Goal: Task Accomplishment & Management: Use online tool/utility

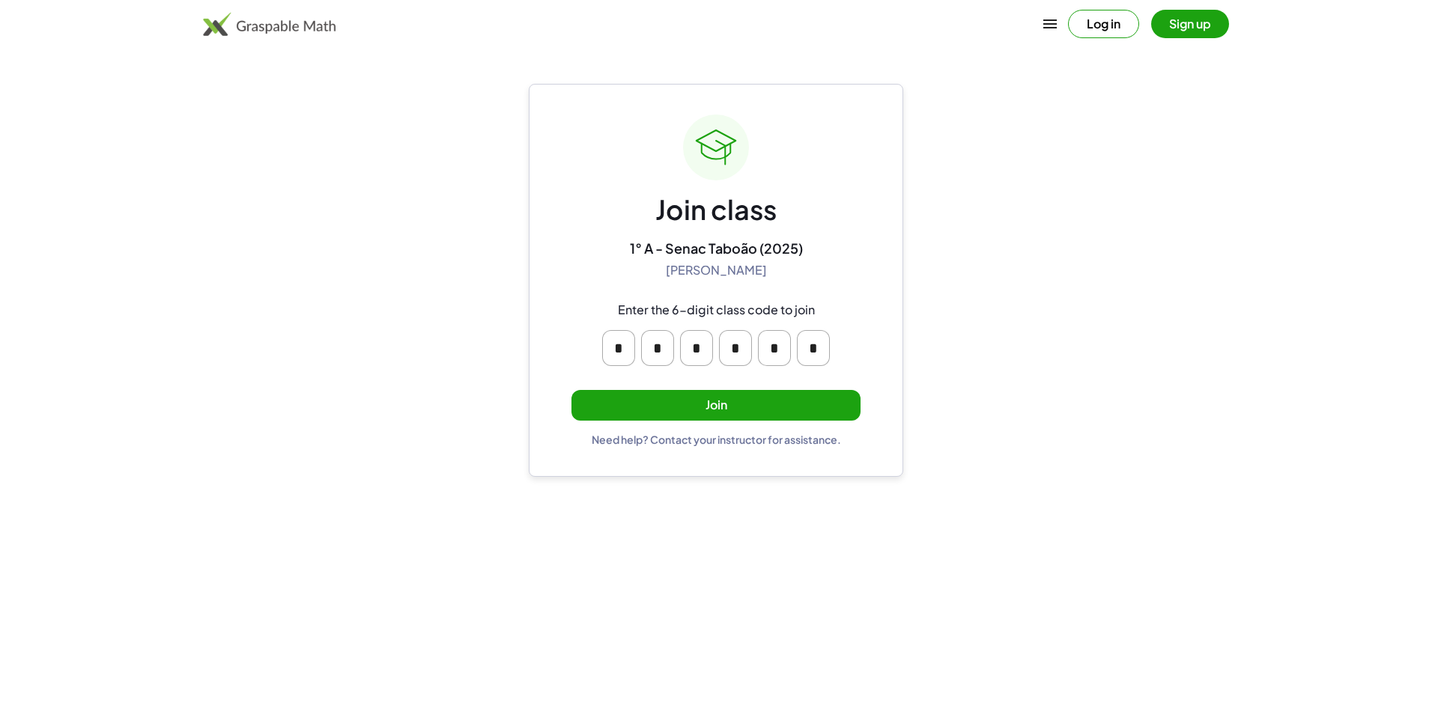
click at [1210, 25] on button "Sign up" at bounding box center [1190, 24] width 78 height 28
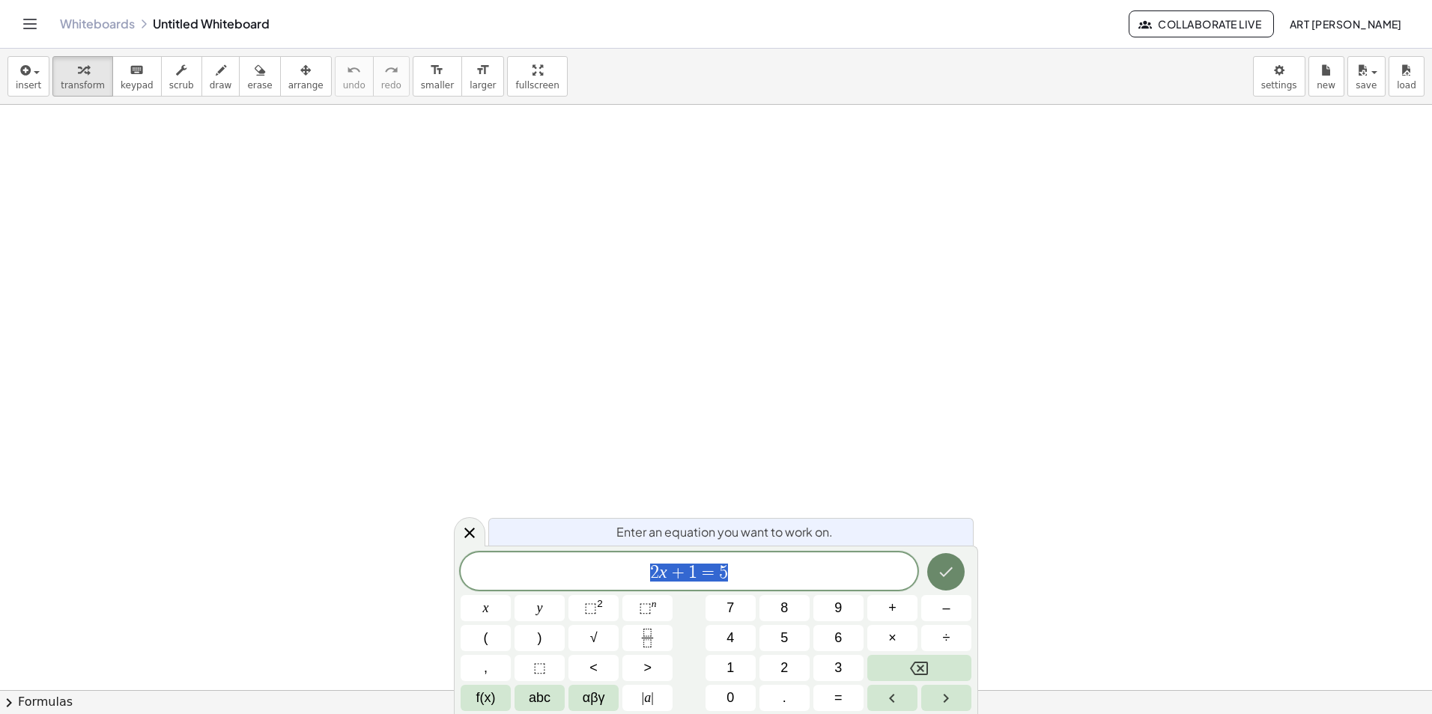
click at [934, 569] on button "Done" at bounding box center [945, 571] width 37 height 37
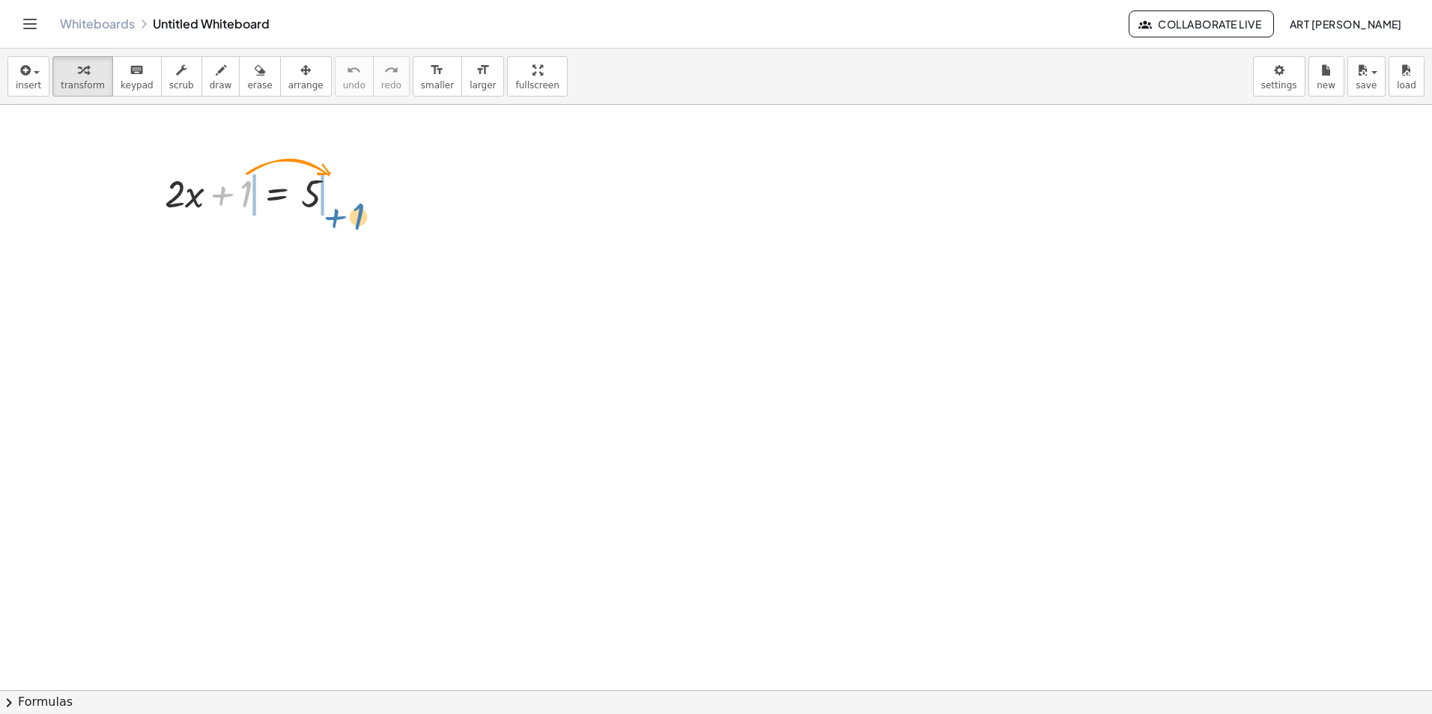
drag, startPoint x: 245, startPoint y: 193, endPoint x: 358, endPoint y: 210, distance: 114.4
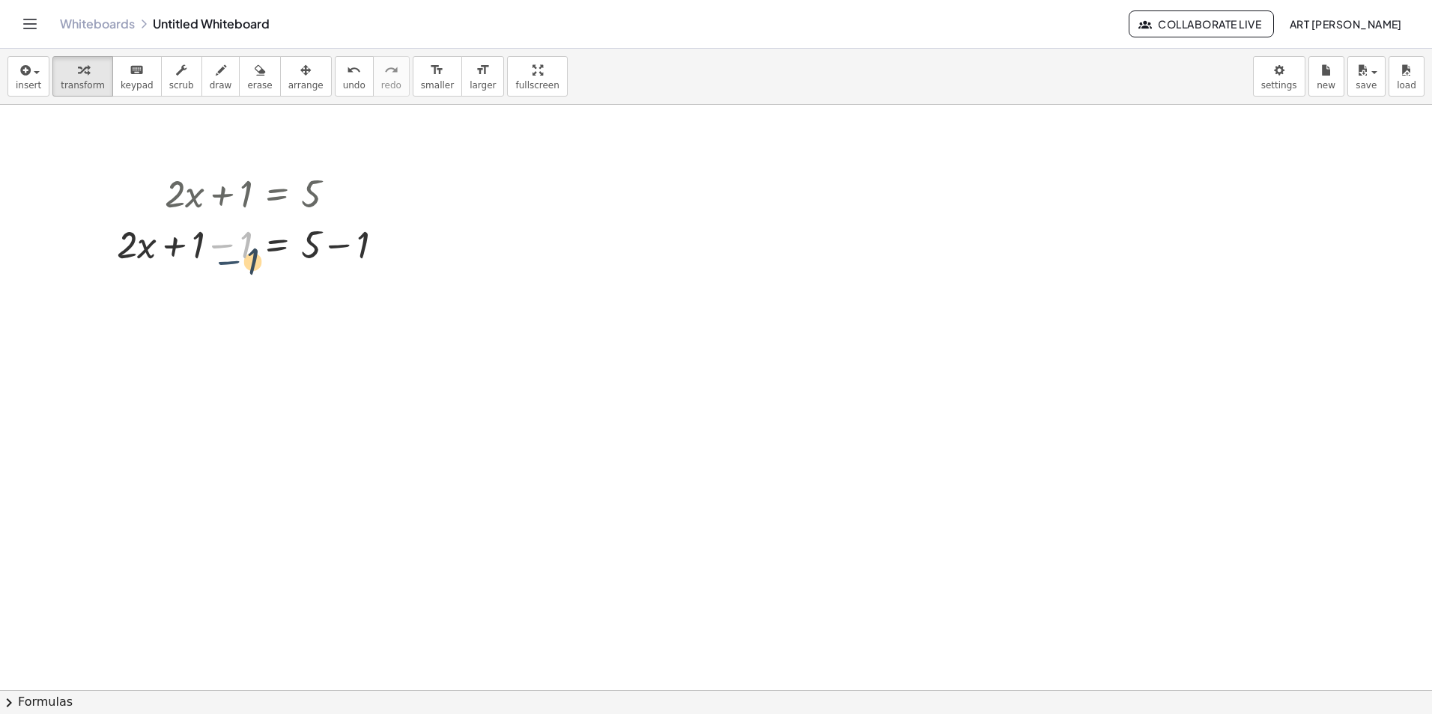
drag, startPoint x: 227, startPoint y: 245, endPoint x: 234, endPoint y: 261, distance: 17.8
click at [234, 261] on div at bounding box center [256, 243] width 294 height 51
drag, startPoint x: 222, startPoint y: 249, endPoint x: 401, endPoint y: 237, distance: 179.5
click at [401, 237] on div at bounding box center [256, 243] width 294 height 51
click at [275, 278] on icon at bounding box center [276, 282] width 13 height 13
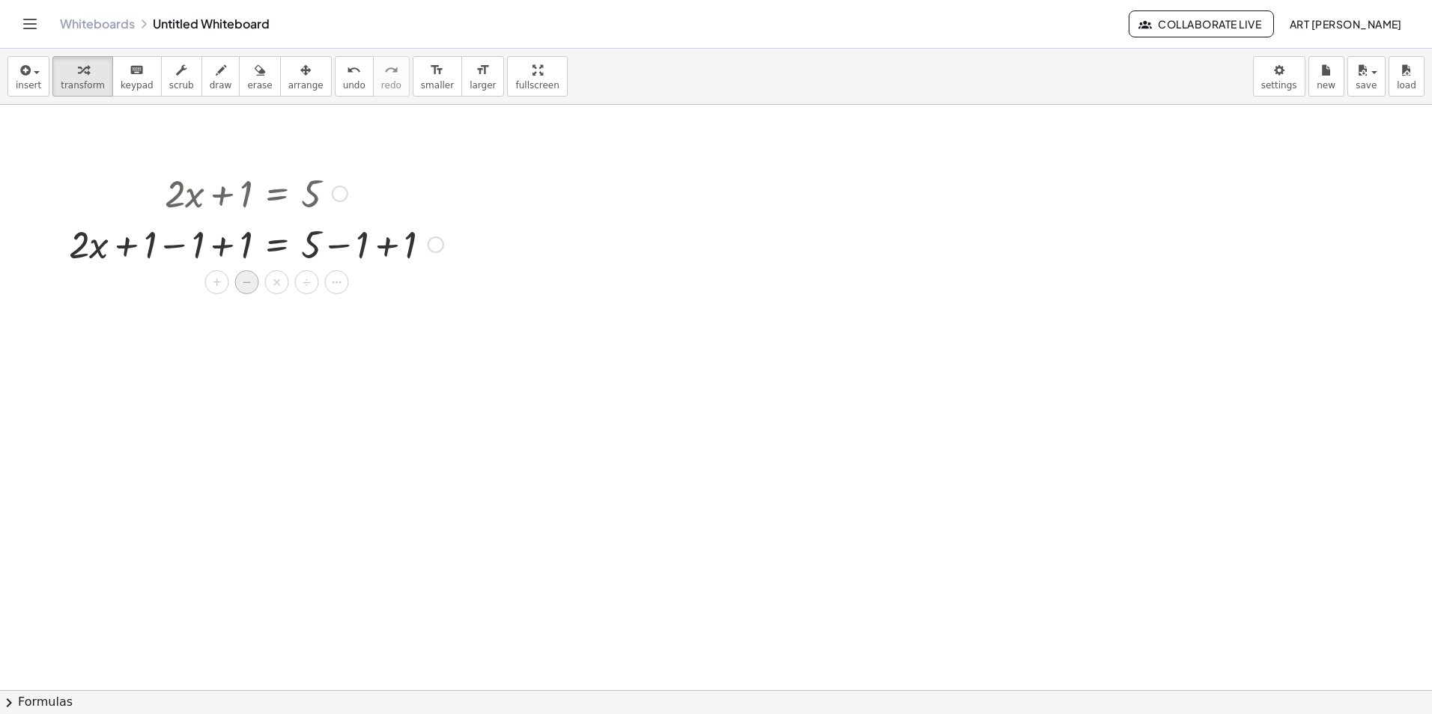
click at [249, 288] on span "−" at bounding box center [247, 283] width 9 height 22
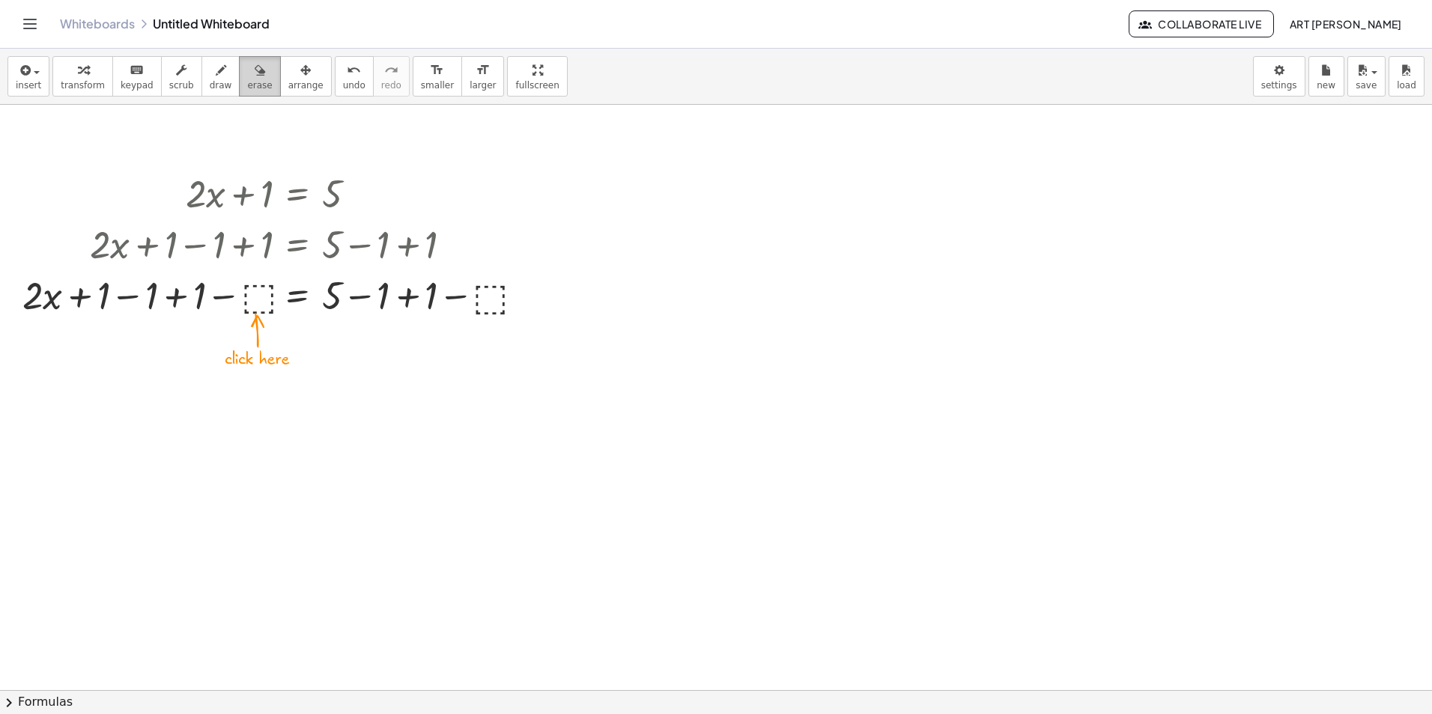
click at [247, 88] on span "erase" at bounding box center [259, 85] width 25 height 10
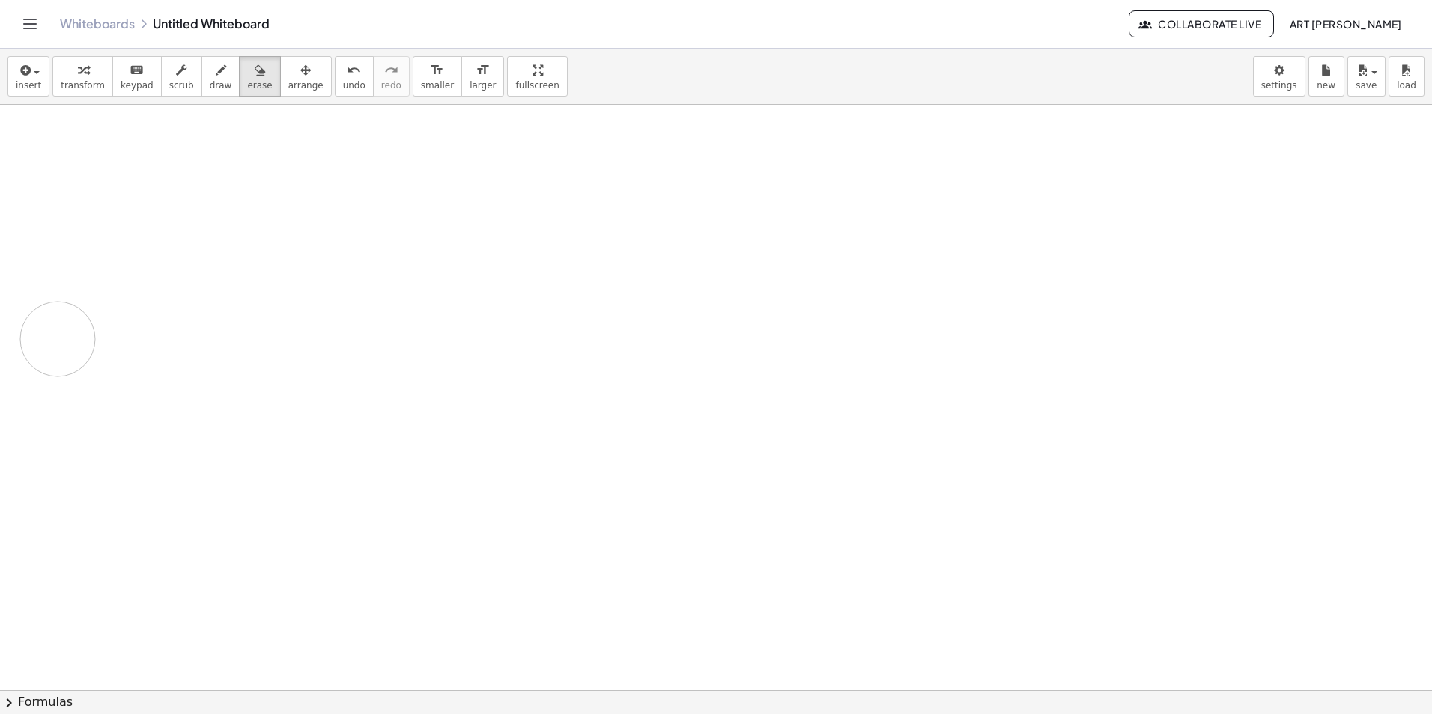
drag, startPoint x: 219, startPoint y: 183, endPoint x: 58, endPoint y: 339, distance: 225.1
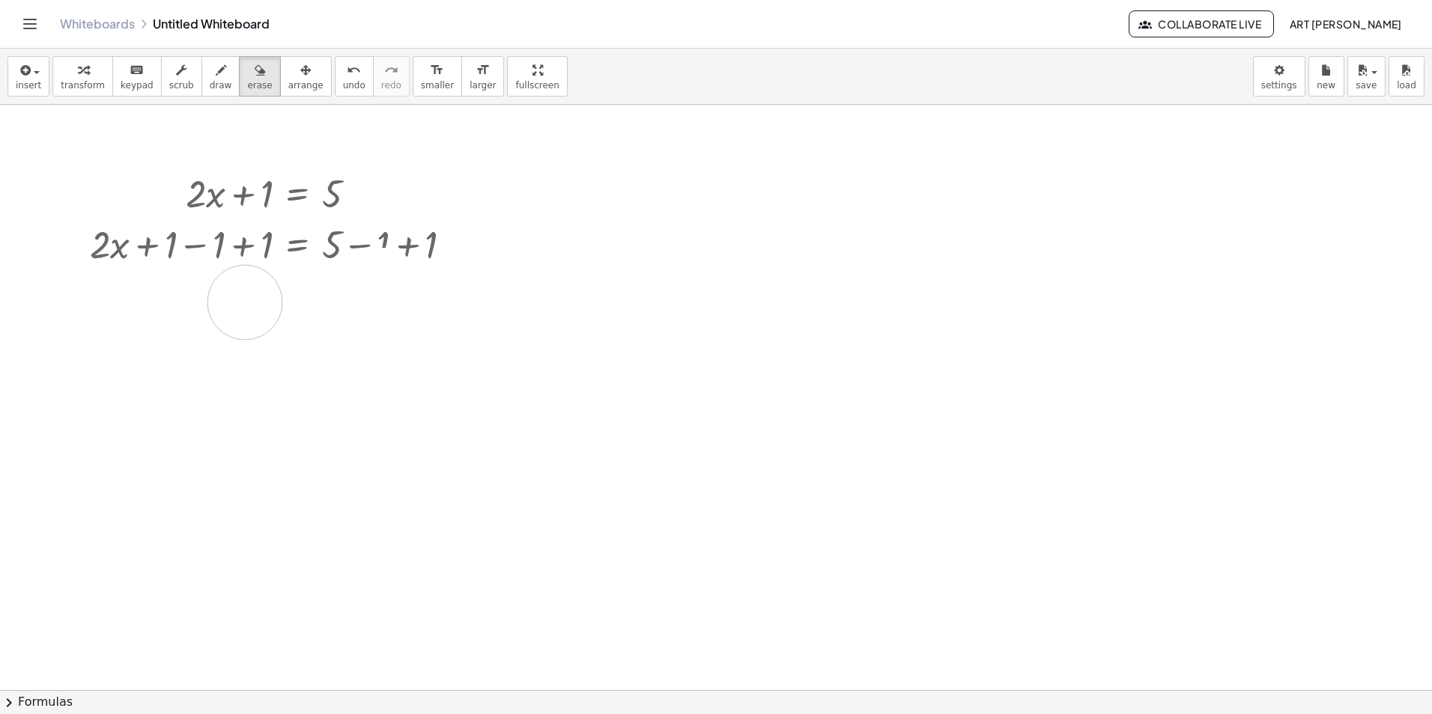
drag, startPoint x: 382, startPoint y: 285, endPoint x: 245, endPoint y: 303, distance: 138.1
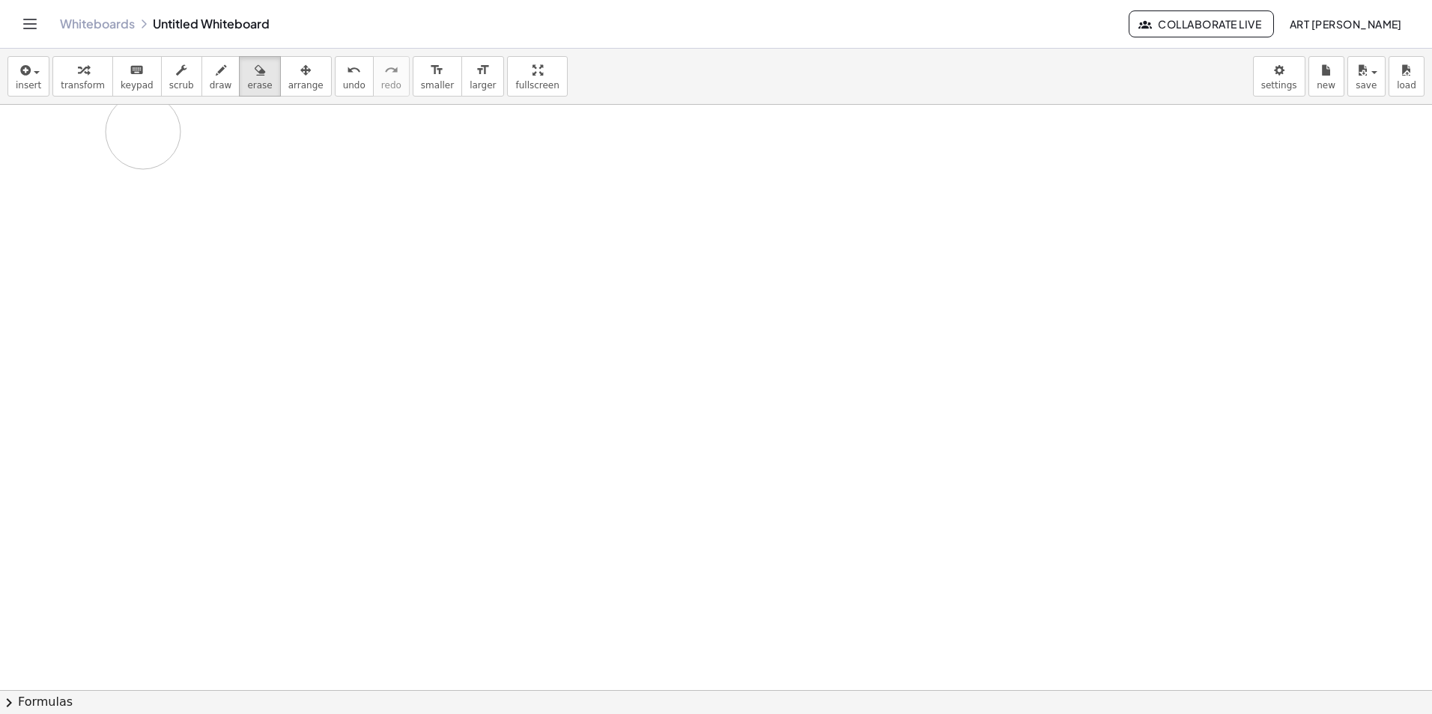
drag, startPoint x: 252, startPoint y: 294, endPoint x: 388, endPoint y: 138, distance: 206.5
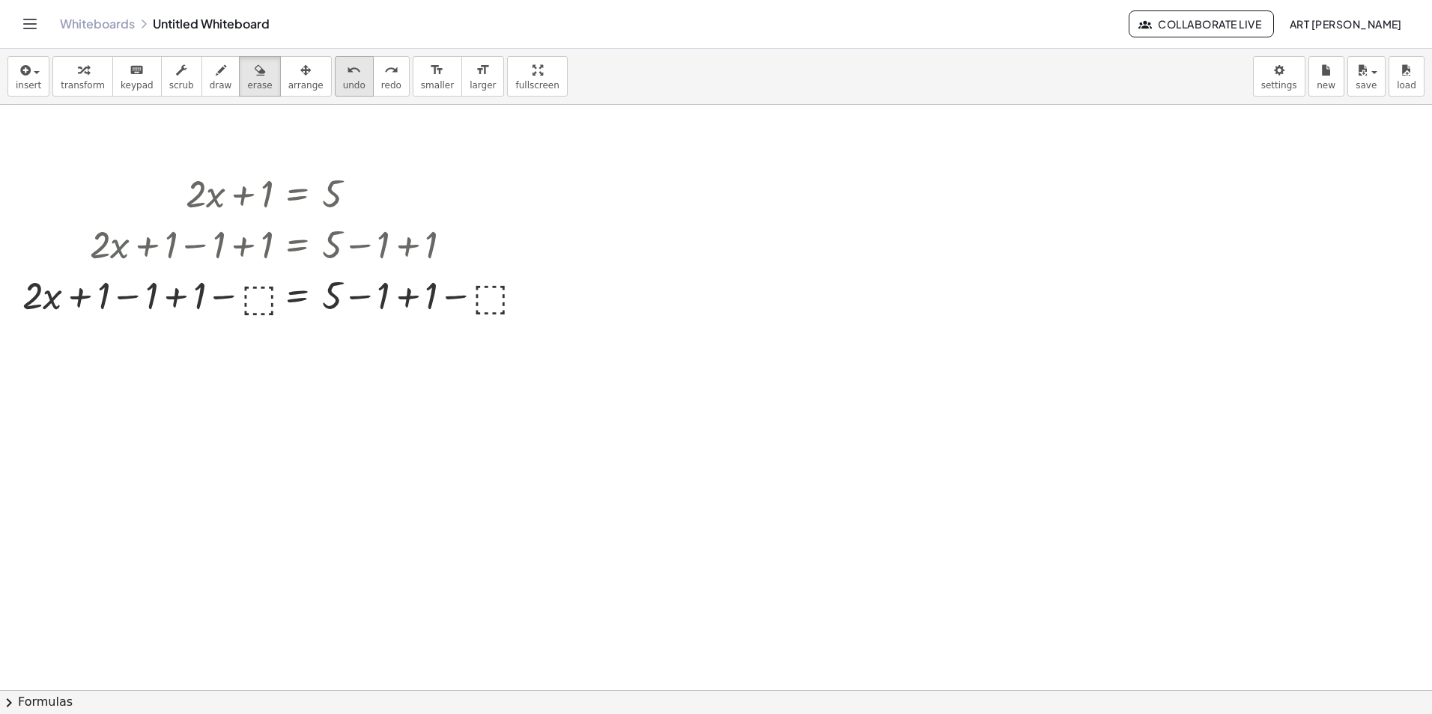
click at [335, 84] on button "undo undo" at bounding box center [354, 76] width 39 height 40
click at [343, 84] on span "undo" at bounding box center [354, 85] width 22 height 10
click at [343, 85] on span "undo" at bounding box center [354, 85] width 22 height 10
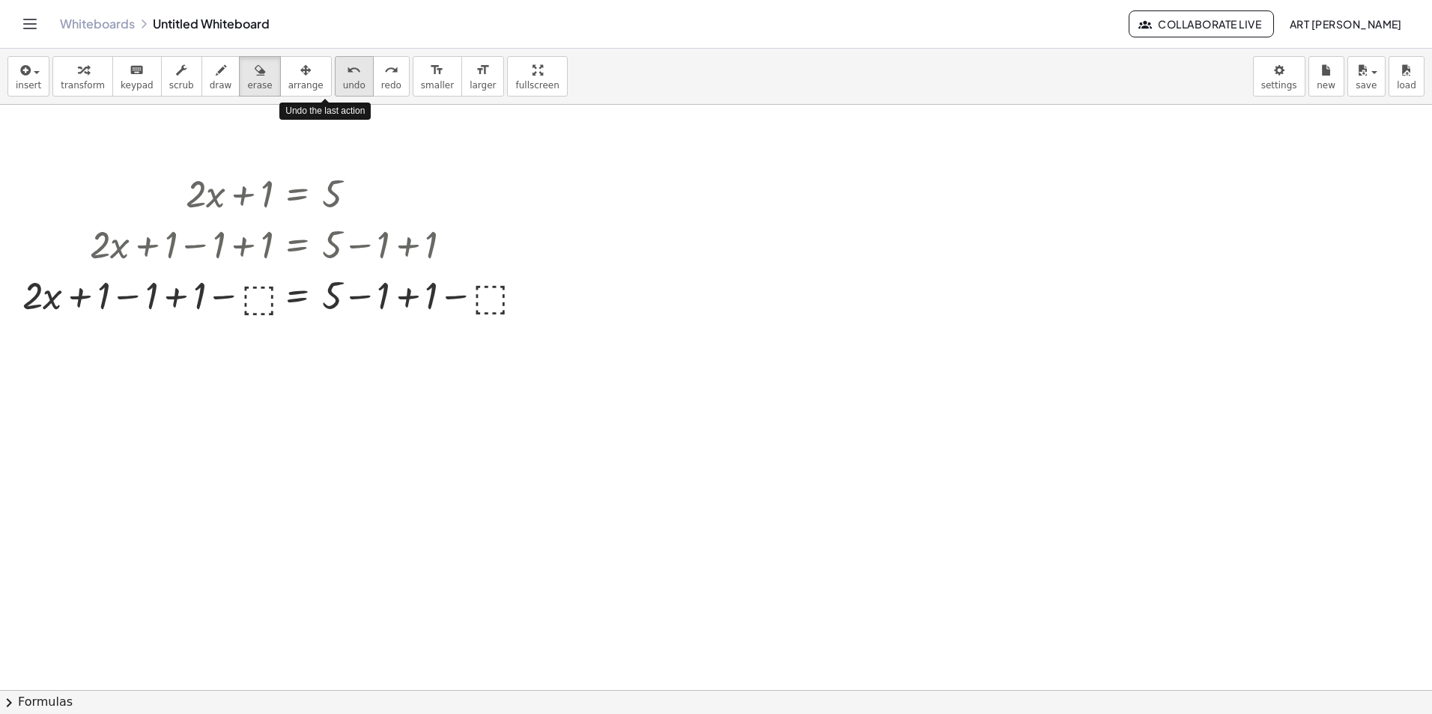
click at [343, 85] on span "undo" at bounding box center [354, 85] width 22 height 10
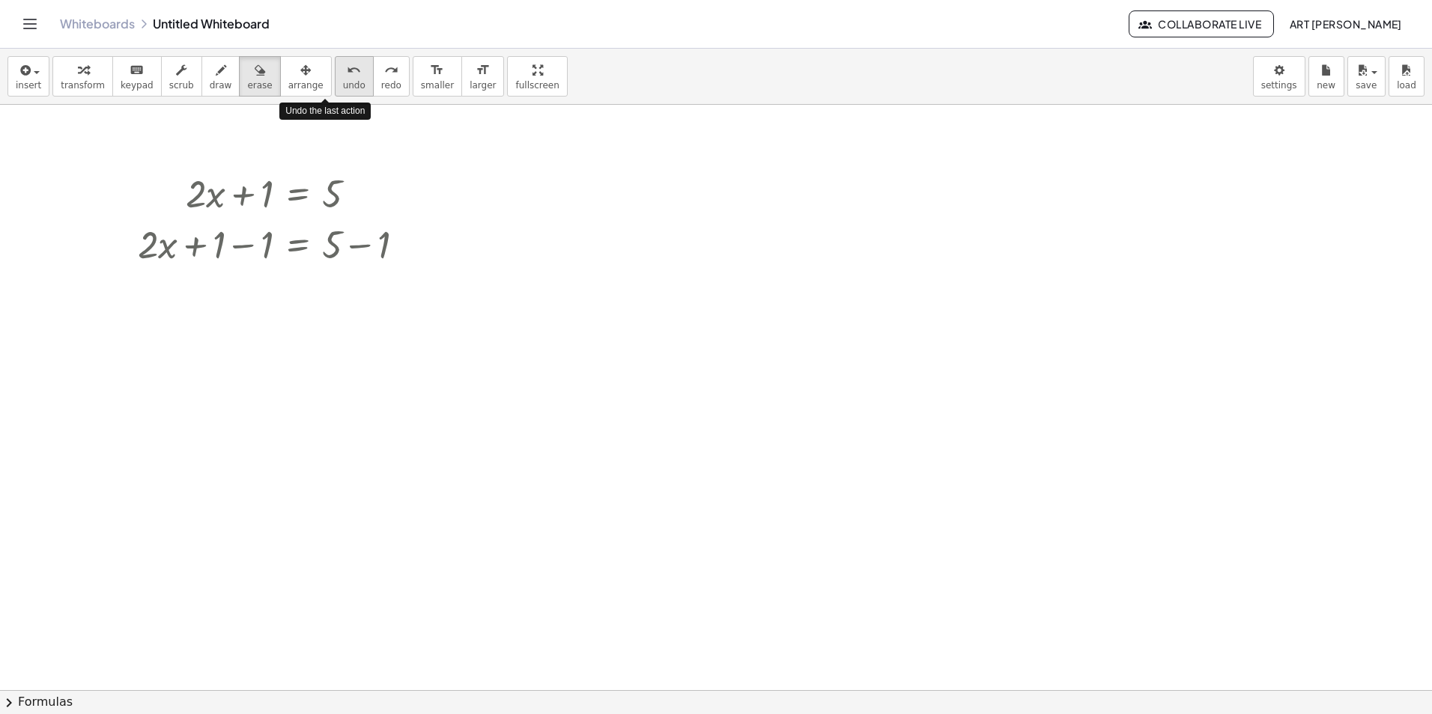
click at [343, 85] on span "undo" at bounding box center [354, 85] width 22 height 10
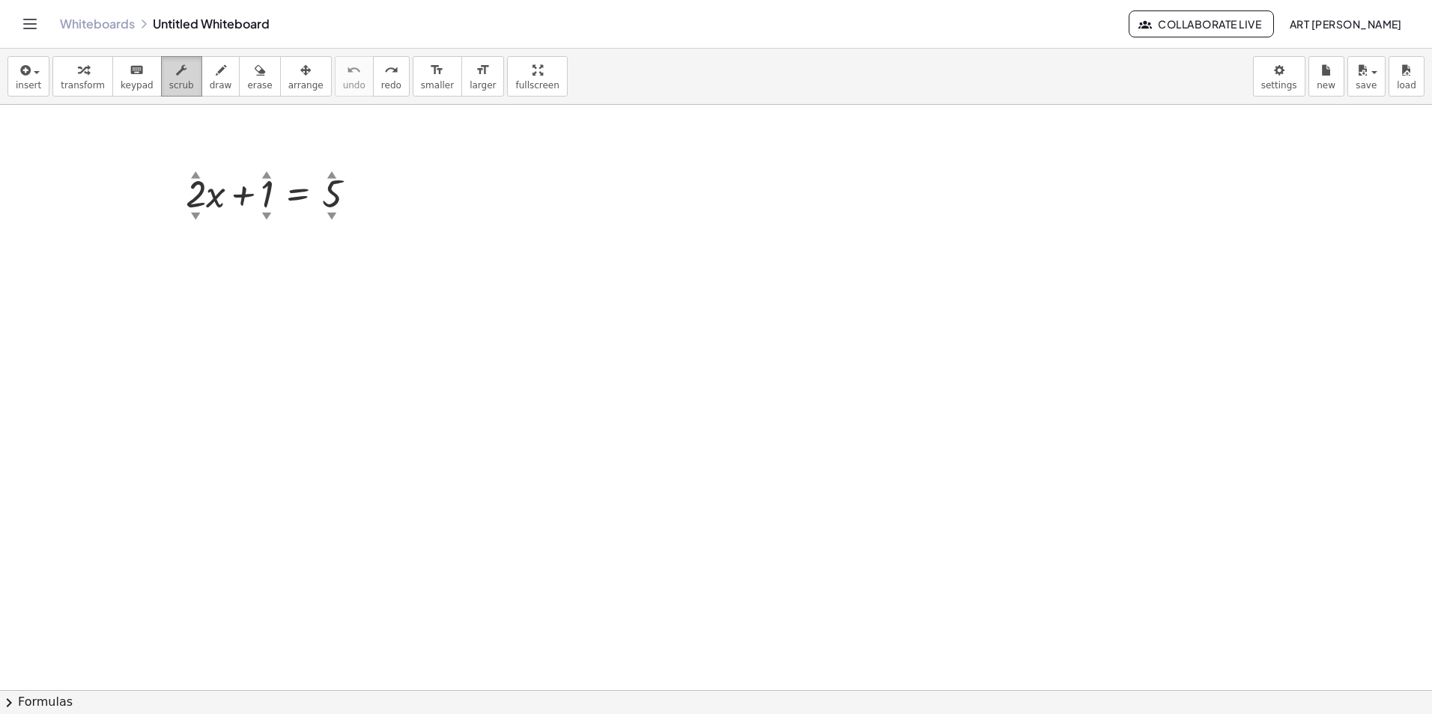
click at [176, 79] on icon "button" at bounding box center [181, 70] width 10 height 18
click at [201, 94] on button "draw" at bounding box center [220, 76] width 39 height 40
drag, startPoint x: 303, startPoint y: 243, endPoint x: 345, endPoint y: 294, distance: 65.5
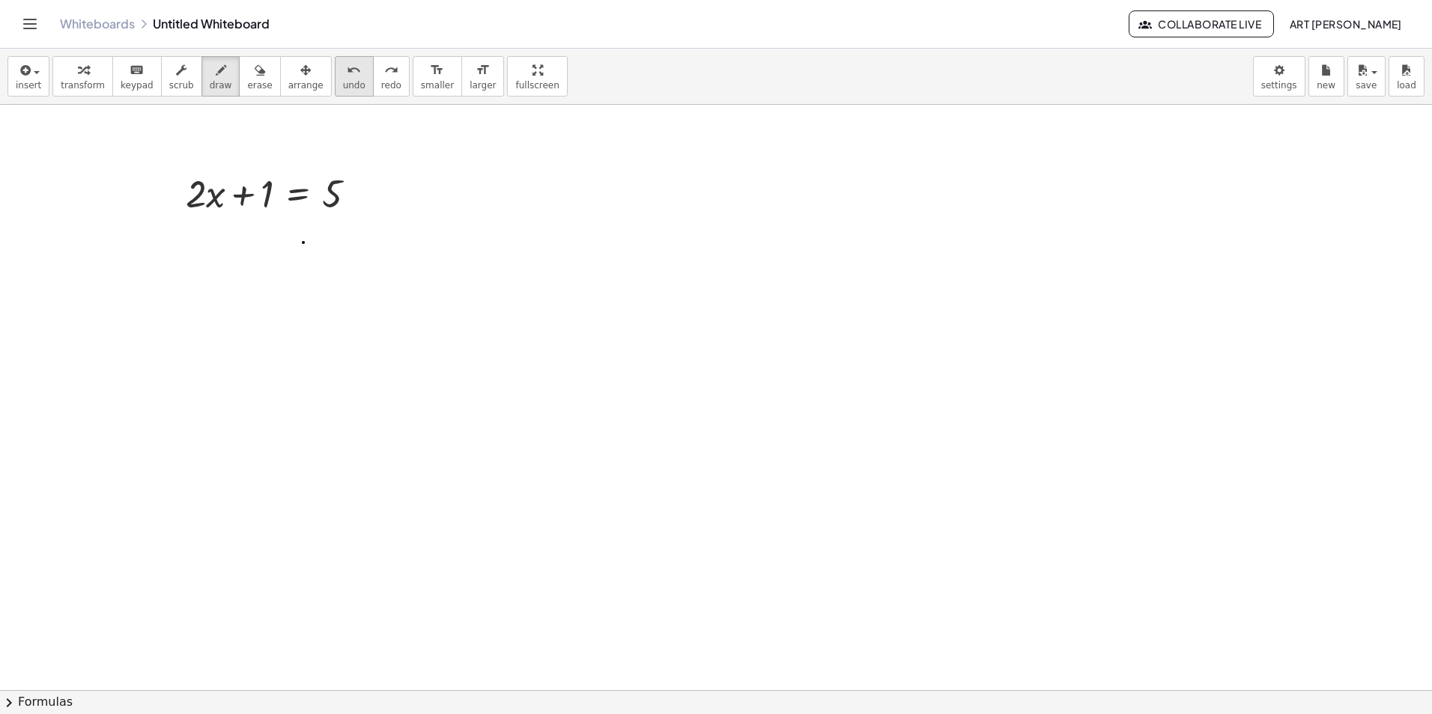
click at [342, 78] on button "undo undo" at bounding box center [354, 76] width 39 height 40
click at [169, 89] on span "scrub" at bounding box center [181, 85] width 25 height 10
click at [196, 175] on div "▲" at bounding box center [196, 174] width 10 height 13
click at [264, 178] on div "▲" at bounding box center [267, 174] width 10 height 13
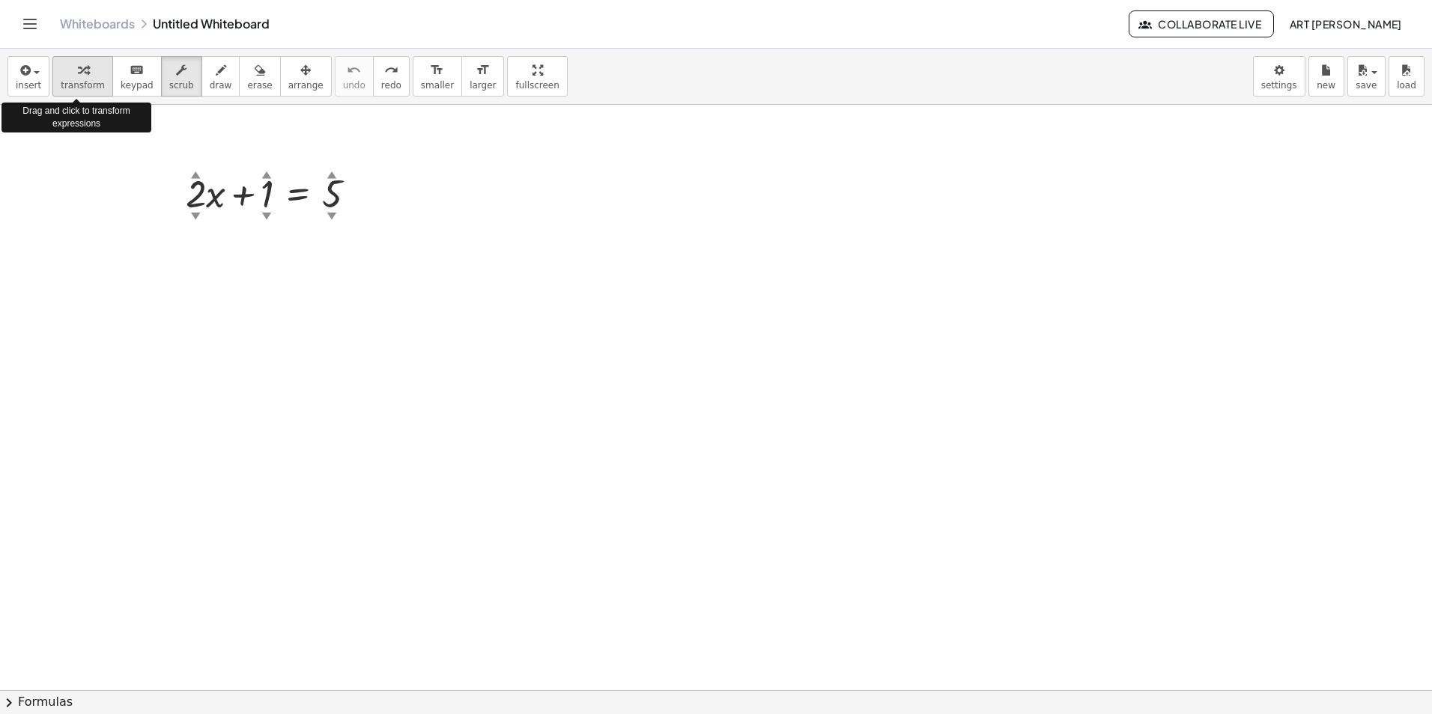
click at [88, 81] on span "transform" at bounding box center [83, 85] width 44 height 10
click at [360, 192] on div at bounding box center [361, 194] width 16 height 16
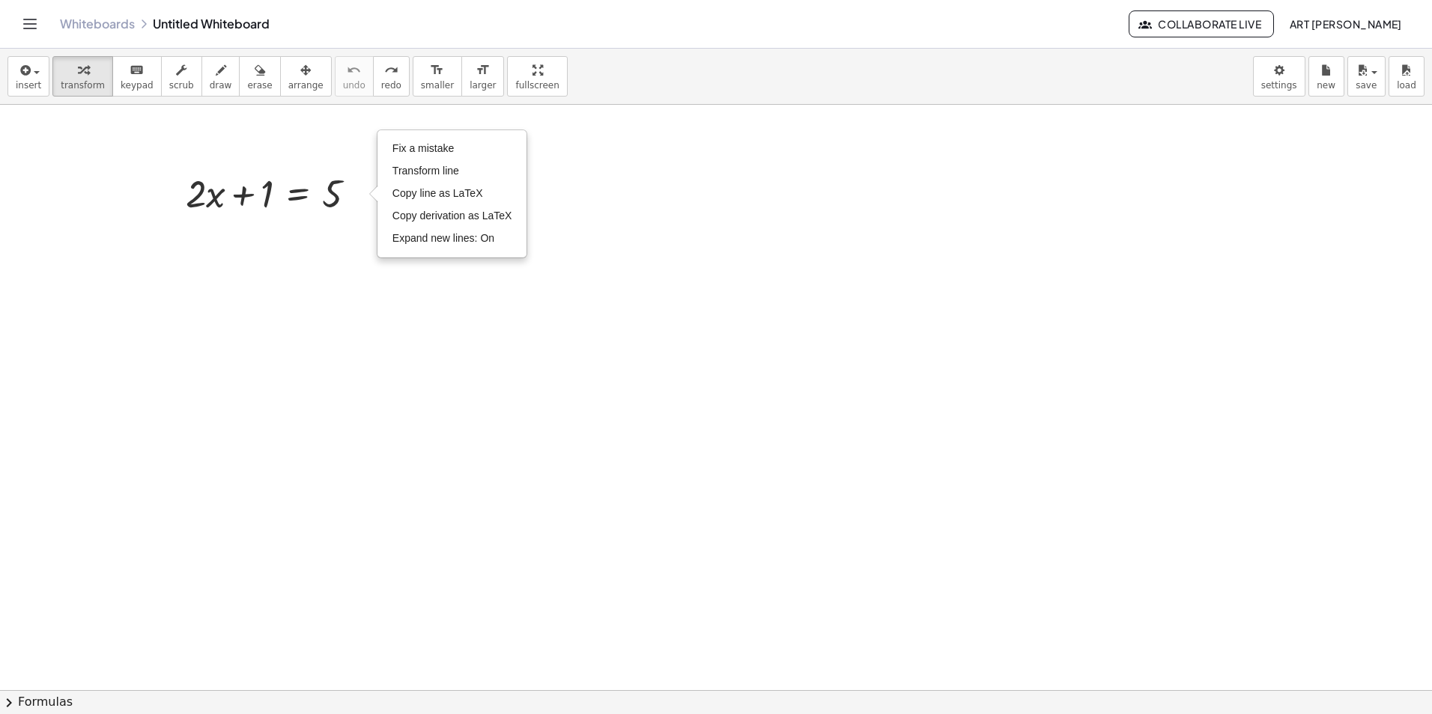
click at [339, 195] on div at bounding box center [277, 192] width 198 height 51
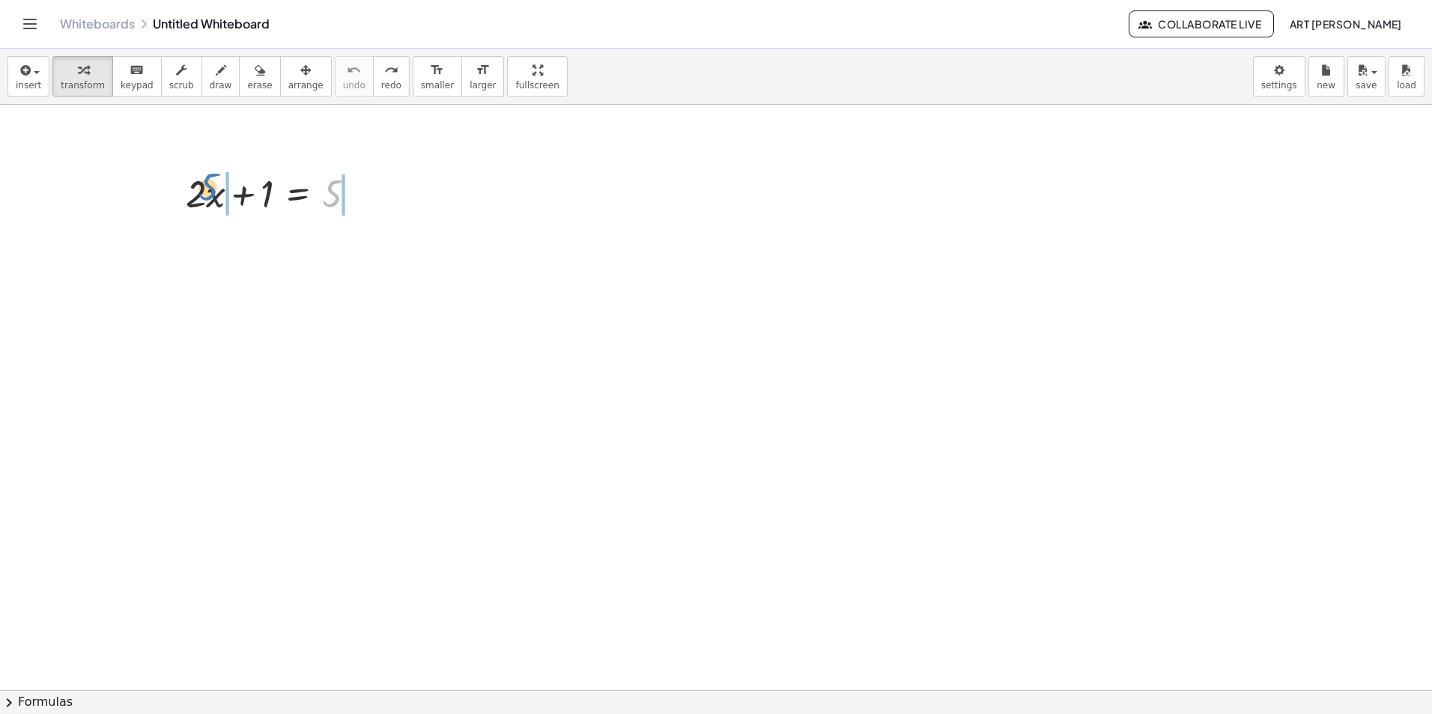
drag, startPoint x: 331, startPoint y: 194, endPoint x: 207, endPoint y: 187, distance: 124.5
click at [207, 187] on div at bounding box center [277, 192] width 198 height 51
drag, startPoint x: 200, startPoint y: 196, endPoint x: 191, endPoint y: 207, distance: 14.4
click at [191, 207] on div at bounding box center [277, 192] width 198 height 51
drag, startPoint x: 214, startPoint y: 195, endPoint x: 380, endPoint y: 191, distance: 165.6
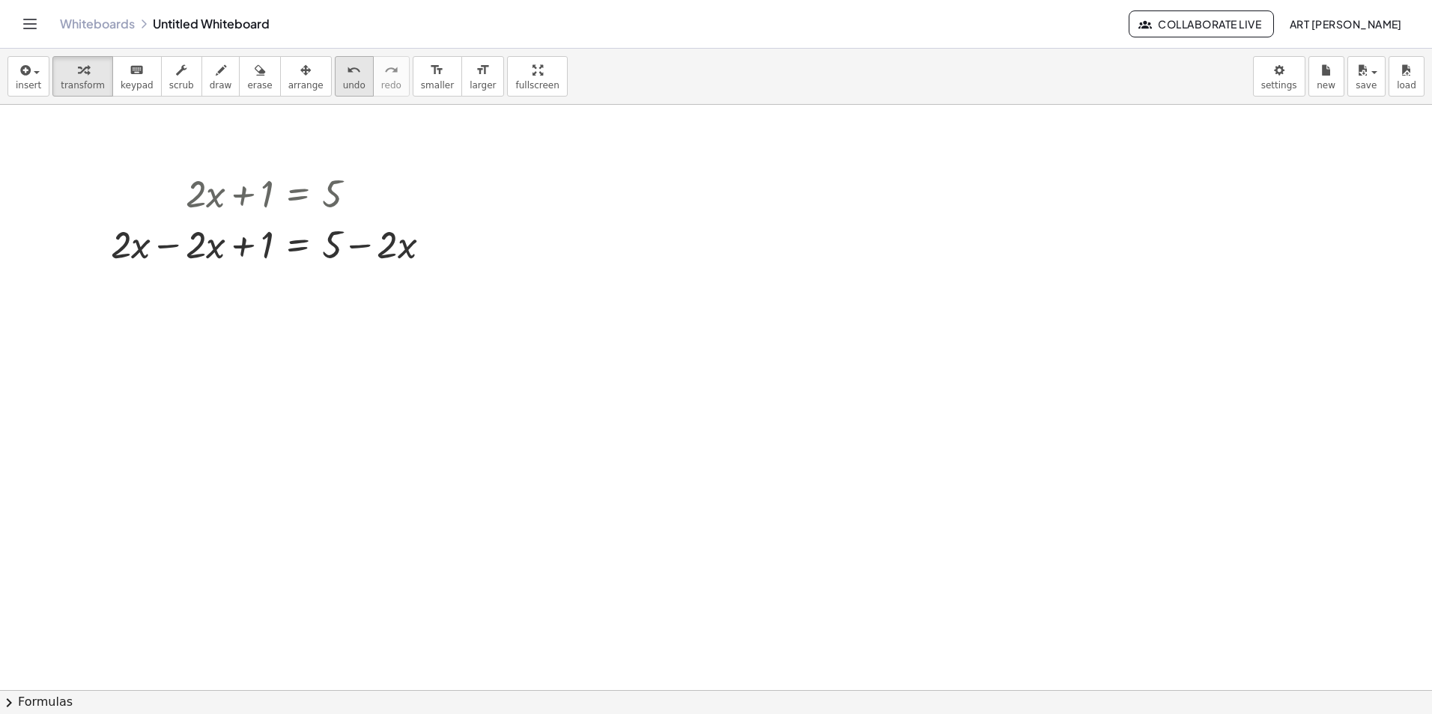
click at [342, 69] on div "undo undo redo redo" at bounding box center [372, 76] width 75 height 40
drag, startPoint x: 251, startPoint y: 196, endPoint x: 353, endPoint y: 196, distance: 101.9
click at [353, 196] on div at bounding box center [277, 192] width 198 height 51
drag, startPoint x: 243, startPoint y: 197, endPoint x: 147, endPoint y: 185, distance: 97.4
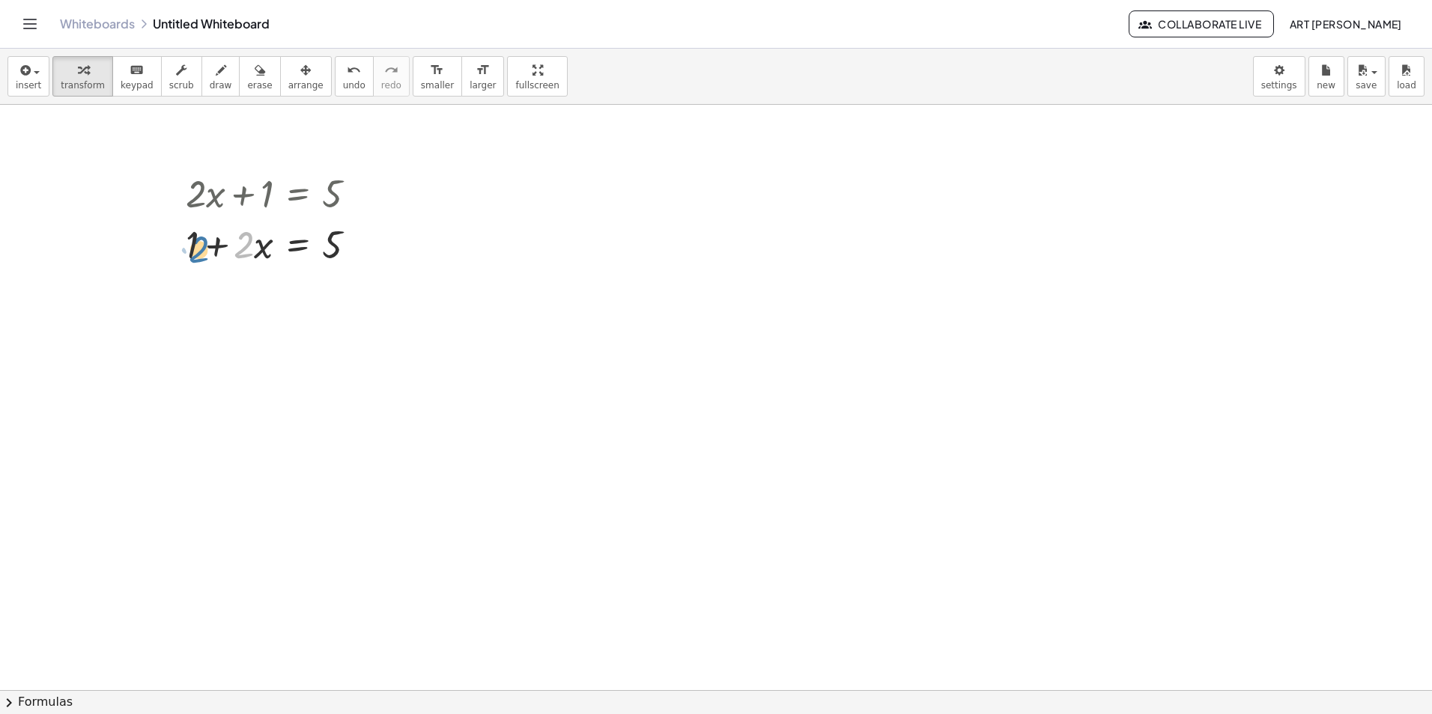
drag, startPoint x: 246, startPoint y: 246, endPoint x: 200, endPoint y: 251, distance: 46.7
click at [200, 251] on div at bounding box center [277, 243] width 198 height 51
drag, startPoint x: 194, startPoint y: 242, endPoint x: 250, endPoint y: 244, distance: 56.2
click at [250, 244] on div at bounding box center [277, 243] width 198 height 51
click at [267, 250] on div at bounding box center [277, 243] width 198 height 51
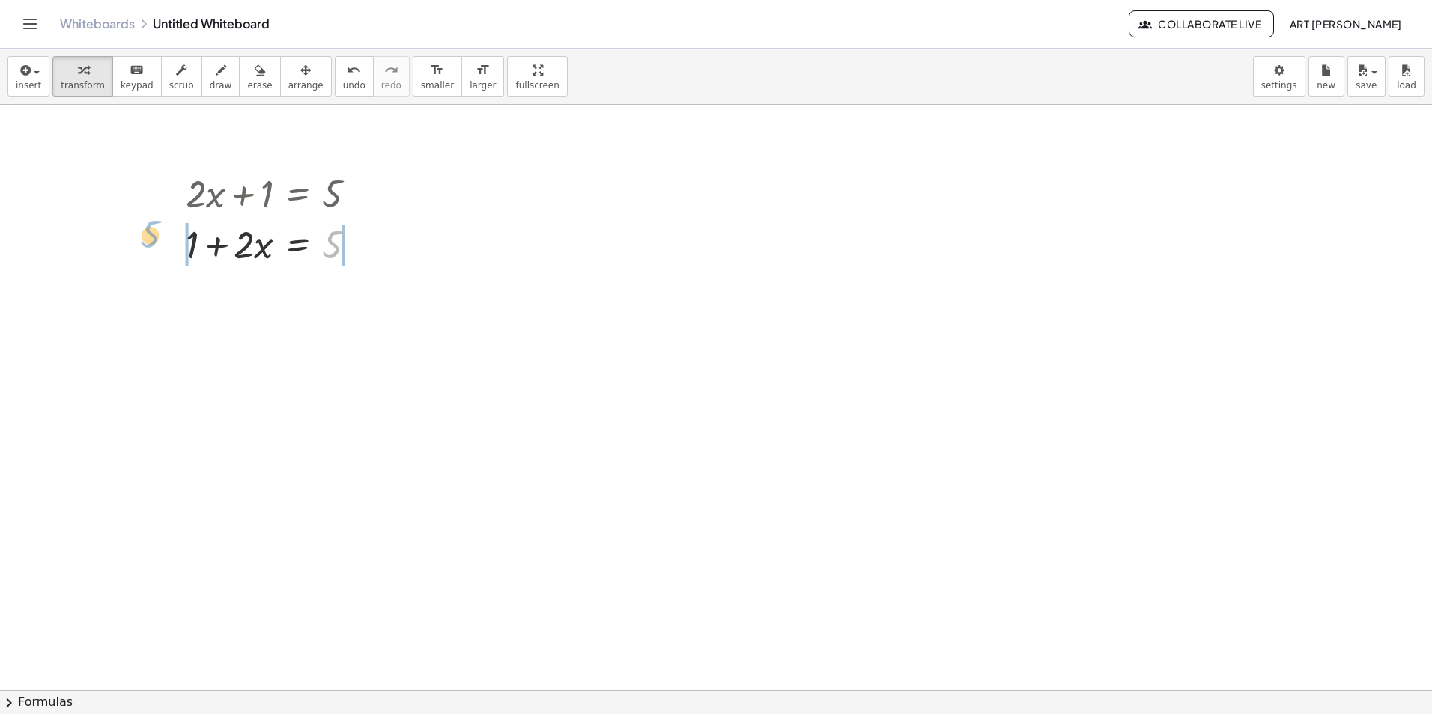
drag, startPoint x: 327, startPoint y: 248, endPoint x: 145, endPoint y: 237, distance: 182.3
click at [362, 306] on div at bounding box center [256, 294] width 336 height 51
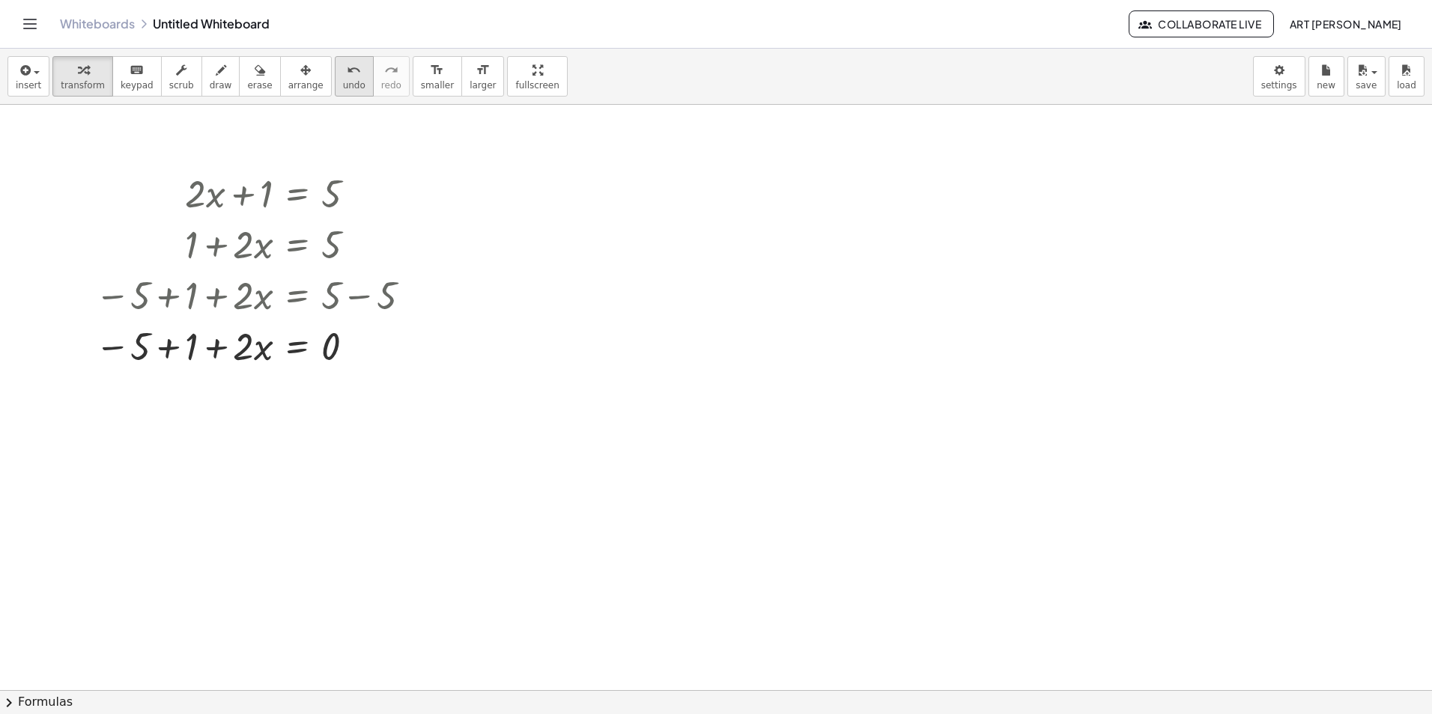
click at [336, 79] on button "undo undo" at bounding box center [354, 76] width 39 height 40
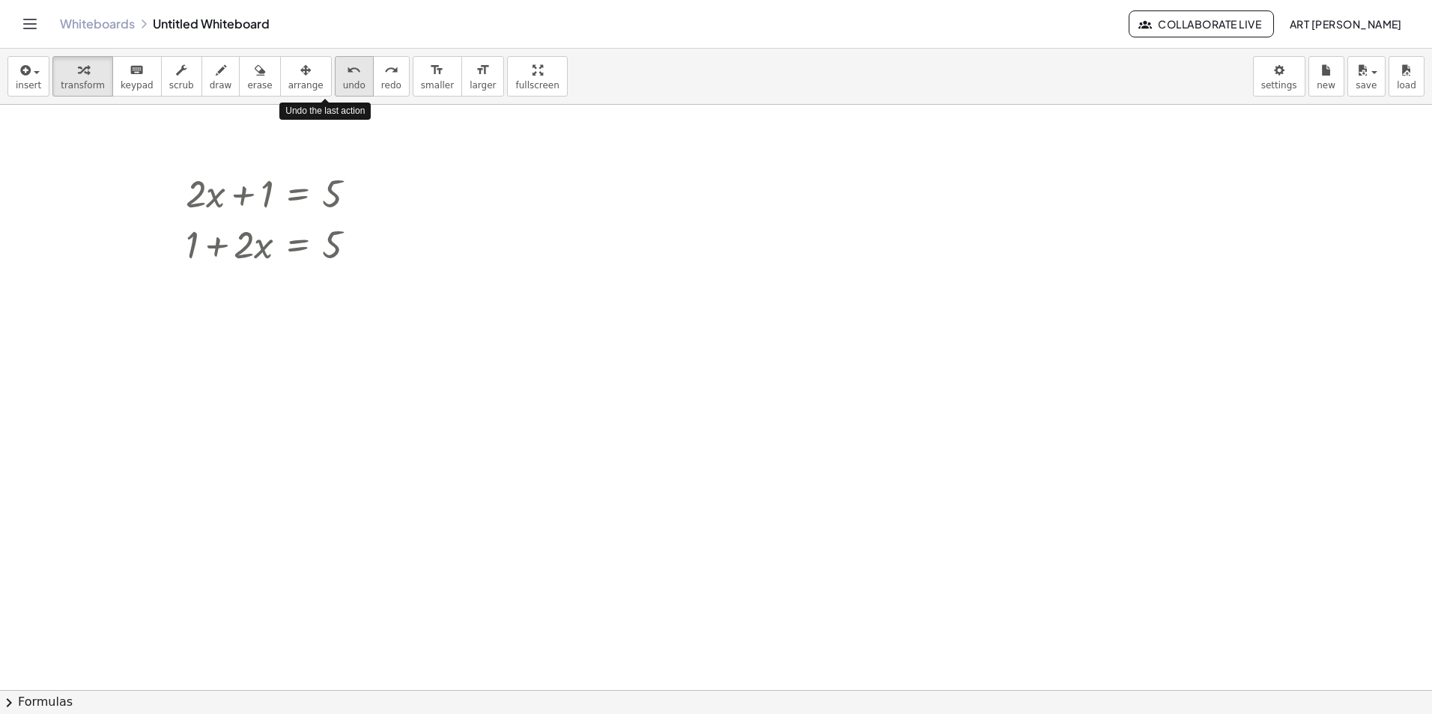
click at [336, 79] on button "undo undo" at bounding box center [354, 76] width 39 height 40
click at [224, 246] on div at bounding box center [277, 243] width 198 height 51
click at [219, 246] on div at bounding box center [277, 243] width 198 height 51
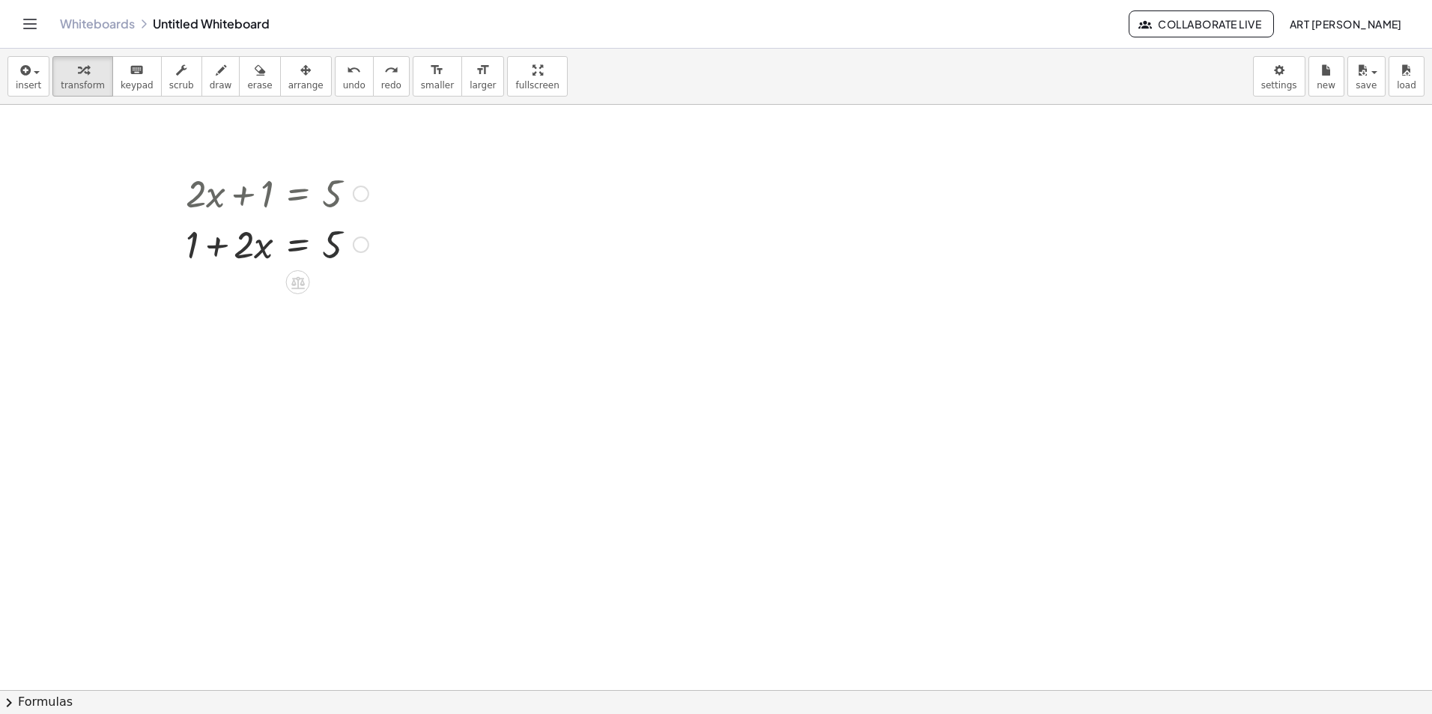
click at [340, 239] on div at bounding box center [277, 243] width 198 height 51
click at [298, 245] on div "+ 1 + · 2 · x = 5" at bounding box center [298, 245] width 0 height 0
click at [362, 239] on div at bounding box center [361, 245] width 16 height 16
click at [362, 239] on div "Transform line Copy line as LaTeX Copy derivation as LaTeX Expand new lines: On" at bounding box center [361, 245] width 16 height 16
click at [299, 276] on icon at bounding box center [298, 283] width 16 height 16
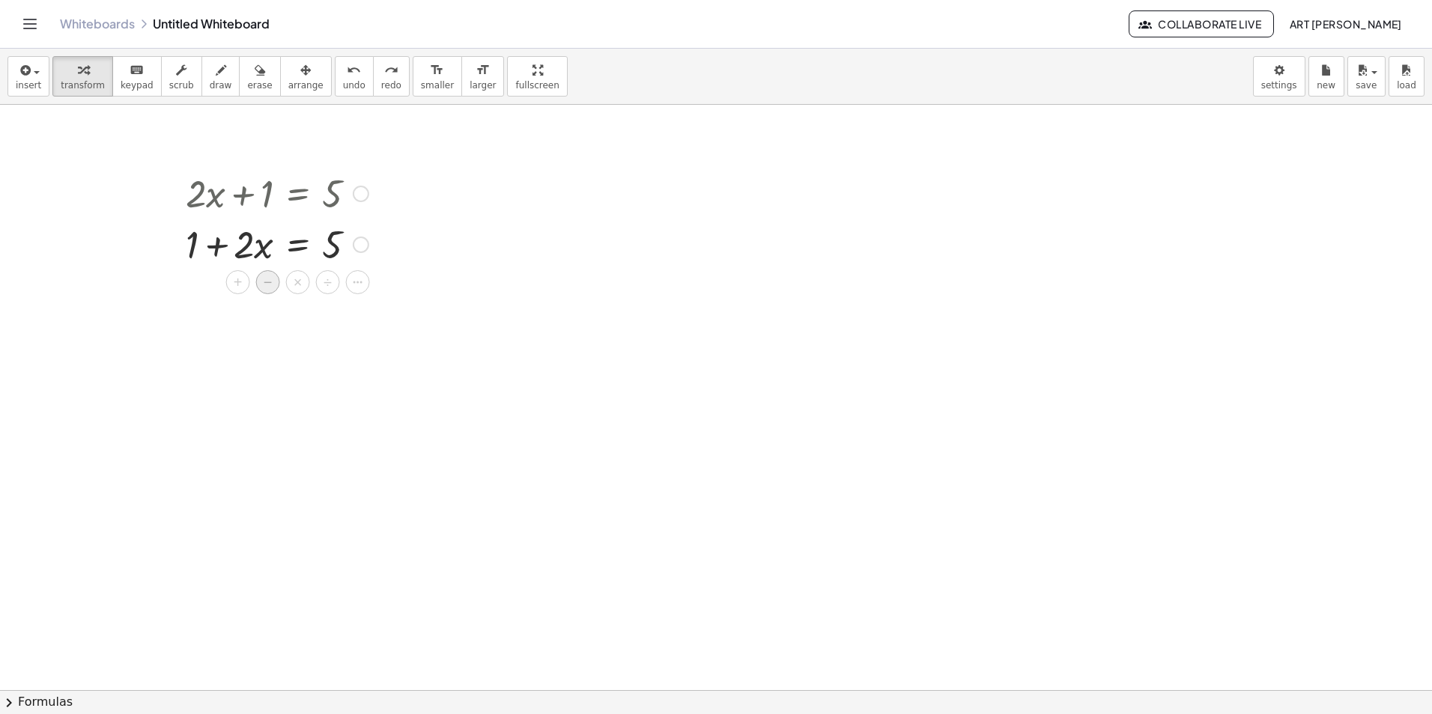
click at [270, 279] on span "−" at bounding box center [268, 283] width 9 height 22
click at [248, 296] on div at bounding box center [277, 294] width 332 height 51
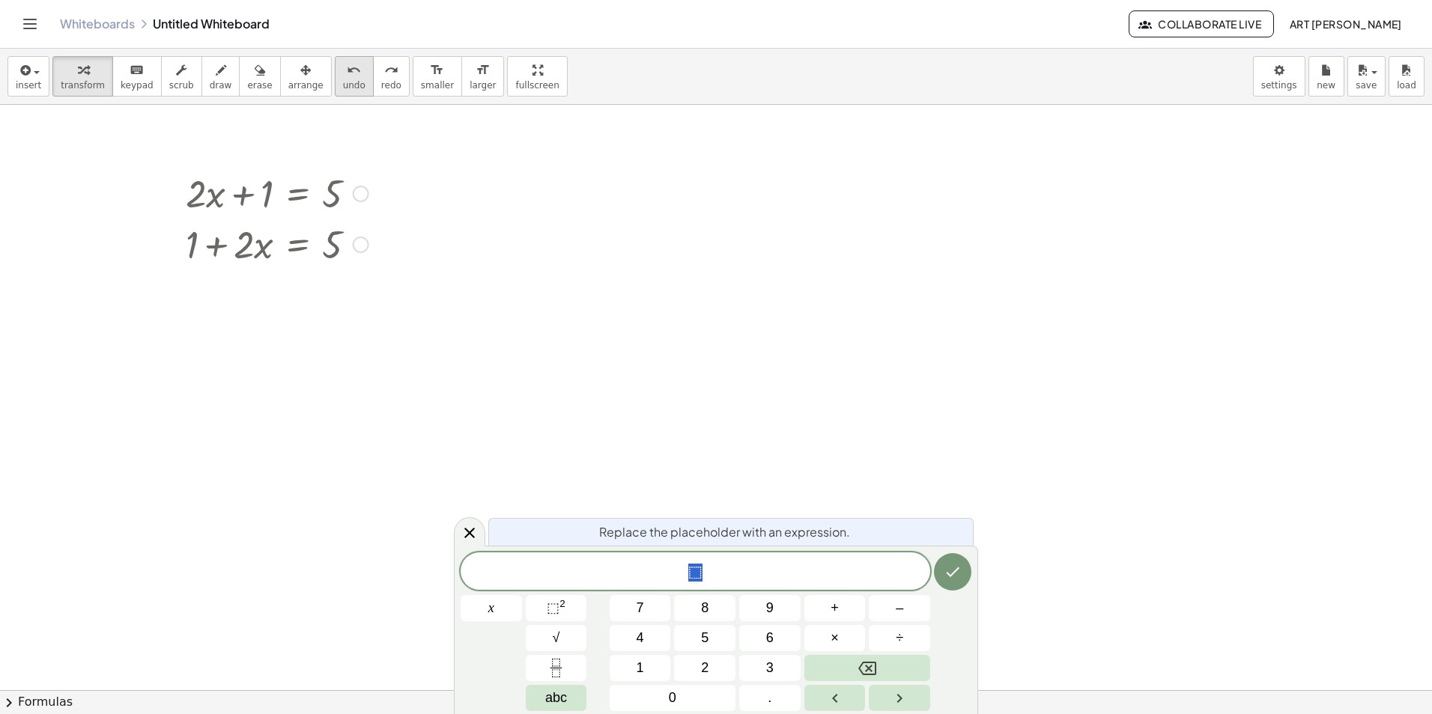
click at [347, 63] on icon "undo" at bounding box center [354, 70] width 14 height 18
click at [31, 16] on icon "Toggle navigation" at bounding box center [30, 24] width 18 height 18
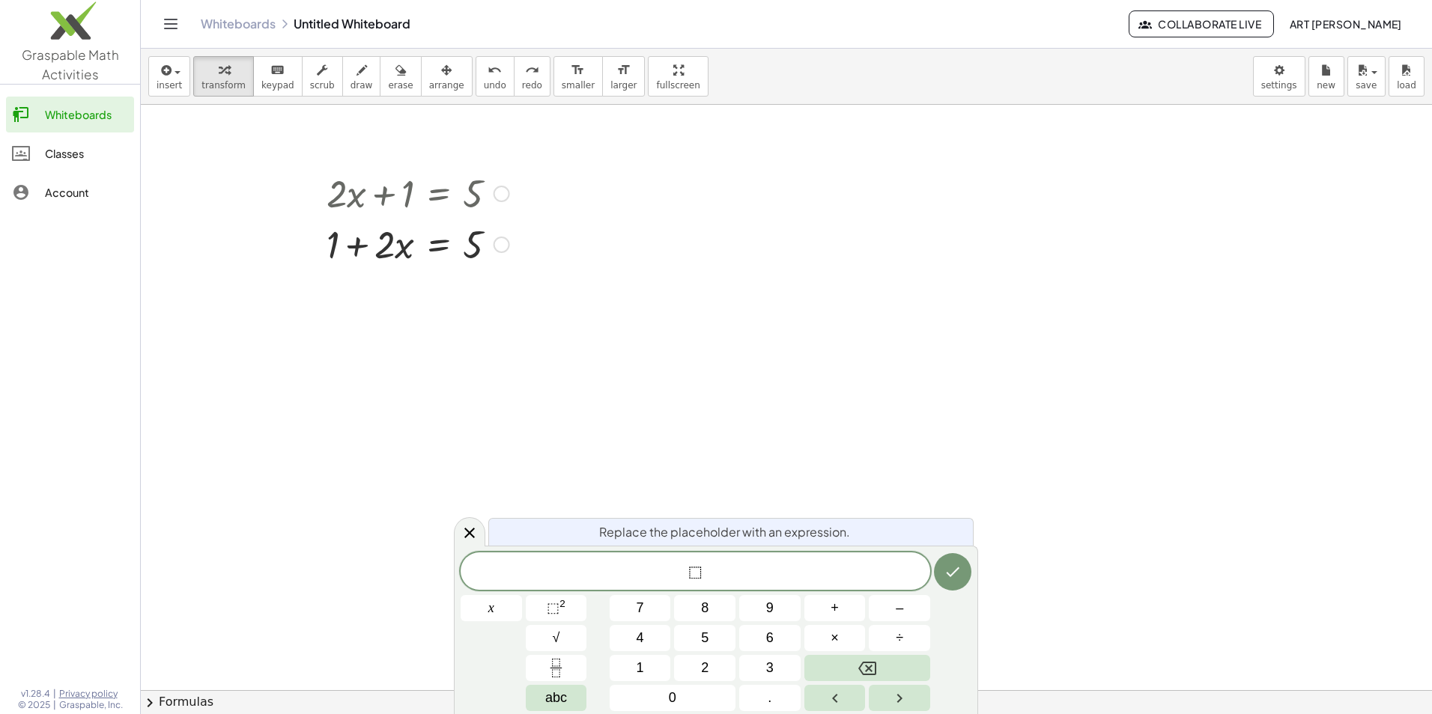
click at [61, 152] on div "Classes" at bounding box center [86, 154] width 83 height 18
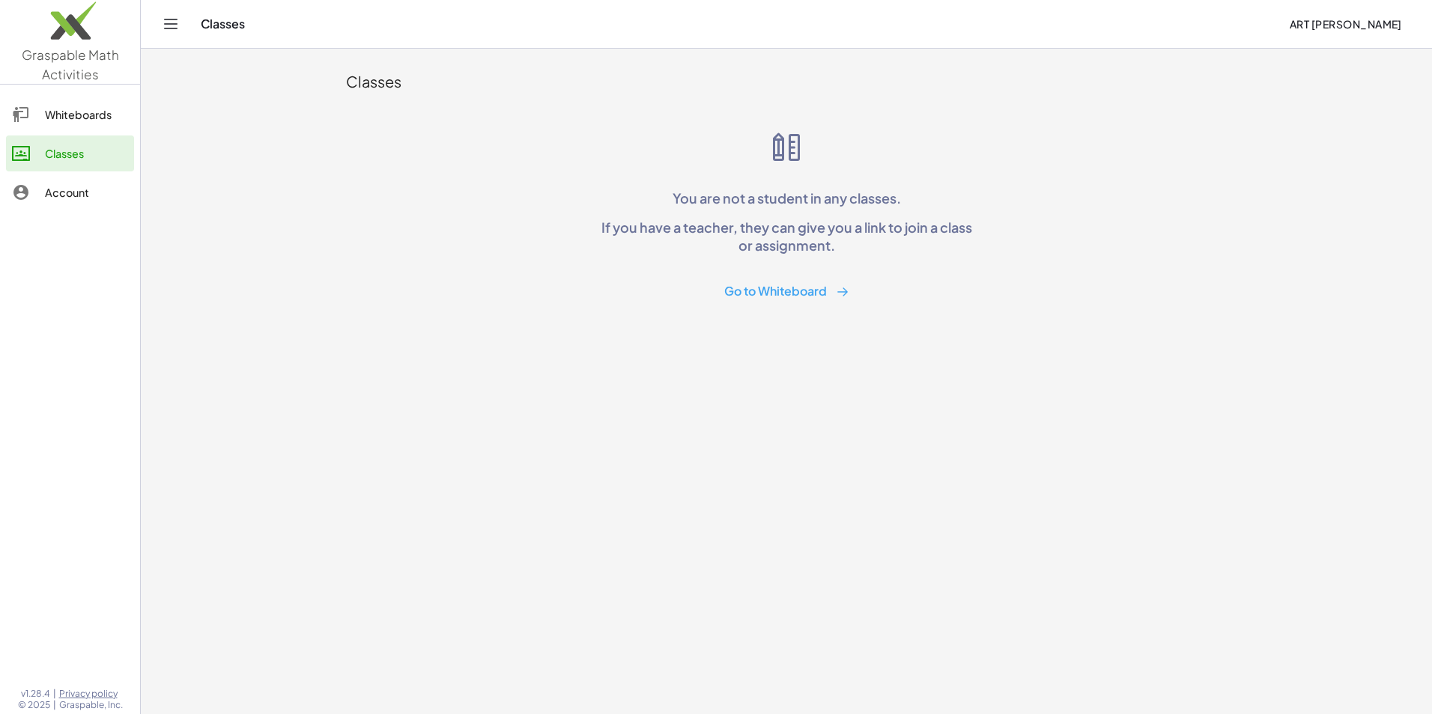
click at [77, 184] on div "Account" at bounding box center [86, 192] width 83 height 18
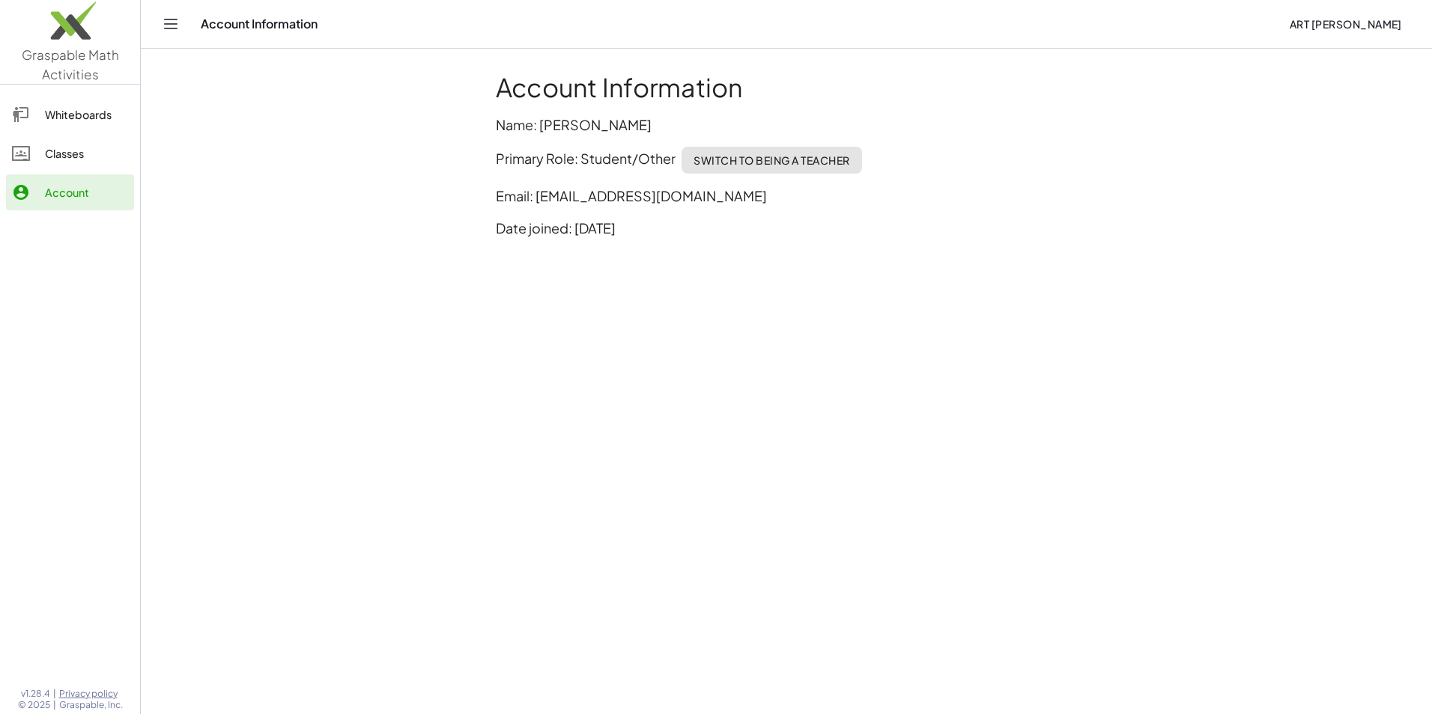
click at [78, 166] on link "Classes" at bounding box center [70, 154] width 128 height 36
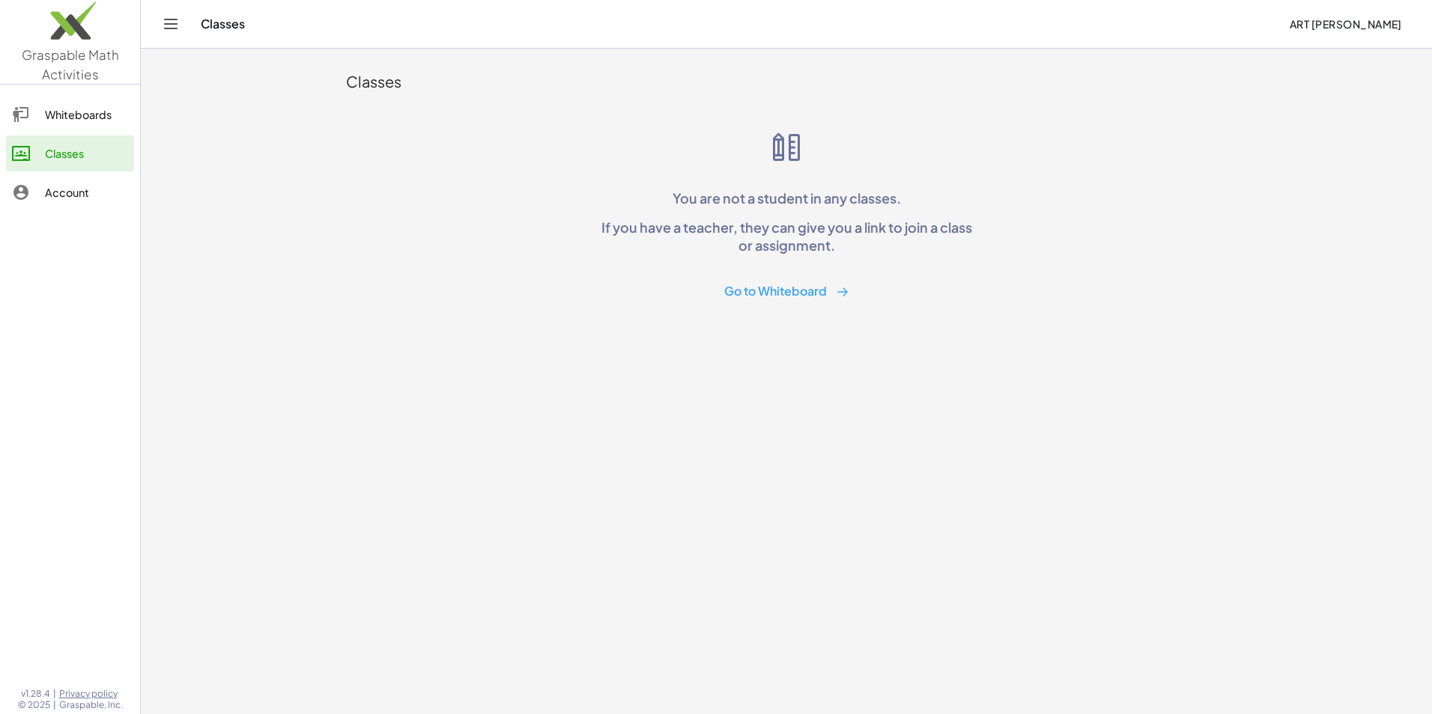
click at [79, 126] on link "Whiteboards" at bounding box center [70, 115] width 128 height 36
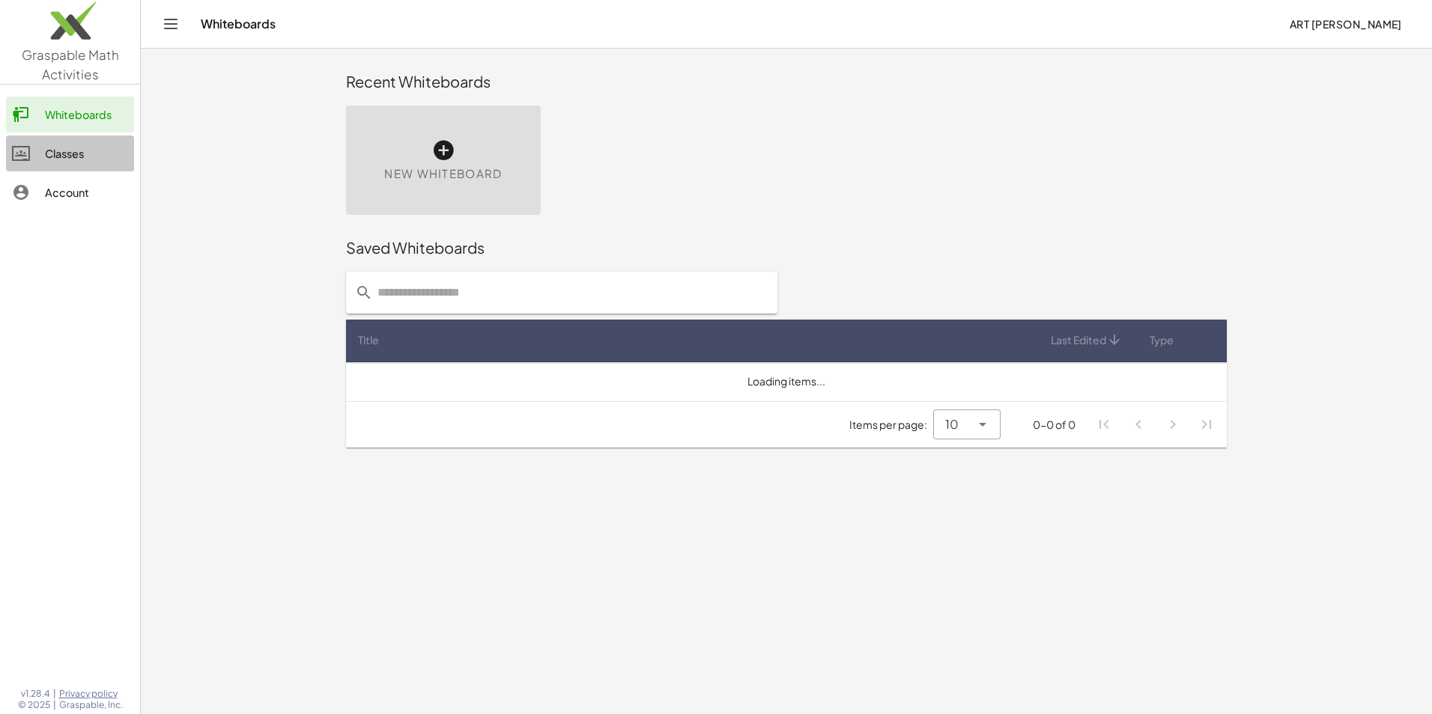
click at [80, 136] on link "Classes" at bounding box center [70, 154] width 128 height 36
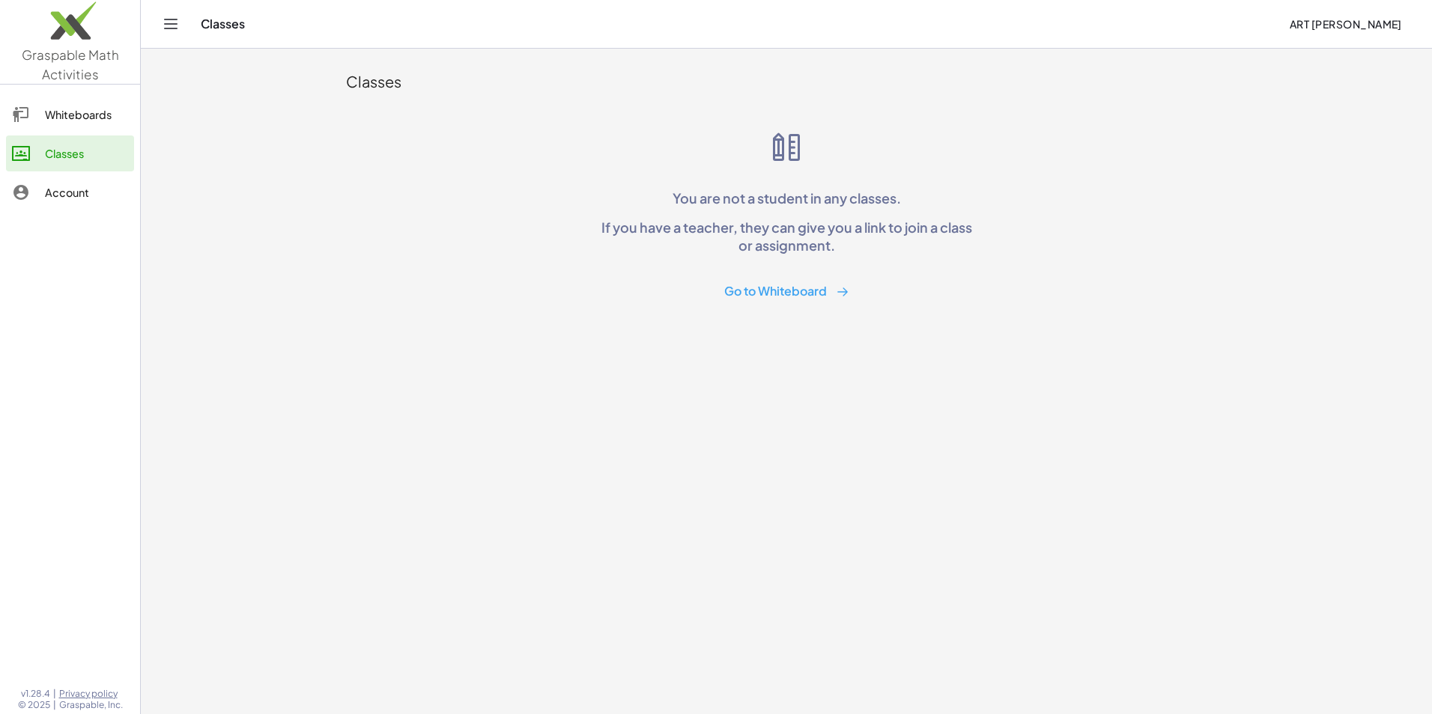
click at [80, 123] on div "Whiteboards" at bounding box center [86, 115] width 83 height 18
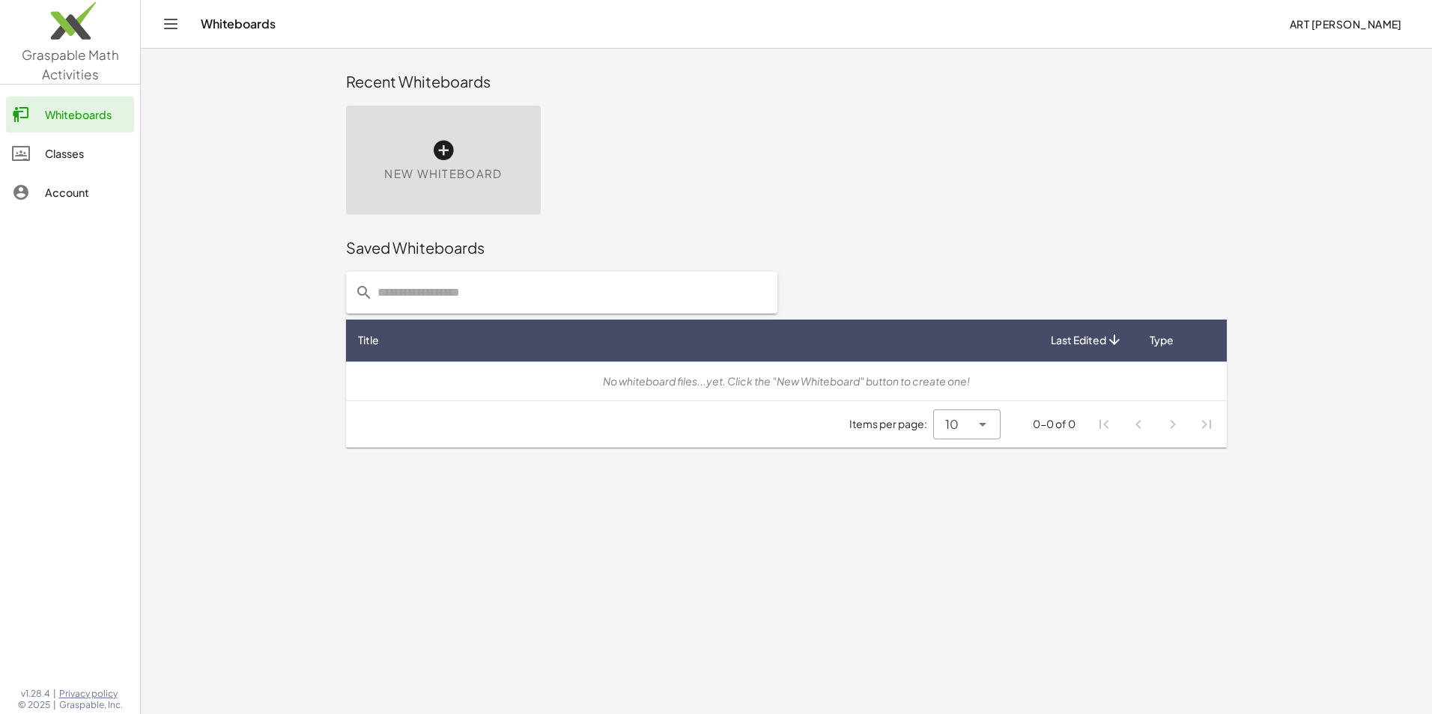
click at [75, 141] on link "Classes" at bounding box center [70, 154] width 128 height 36
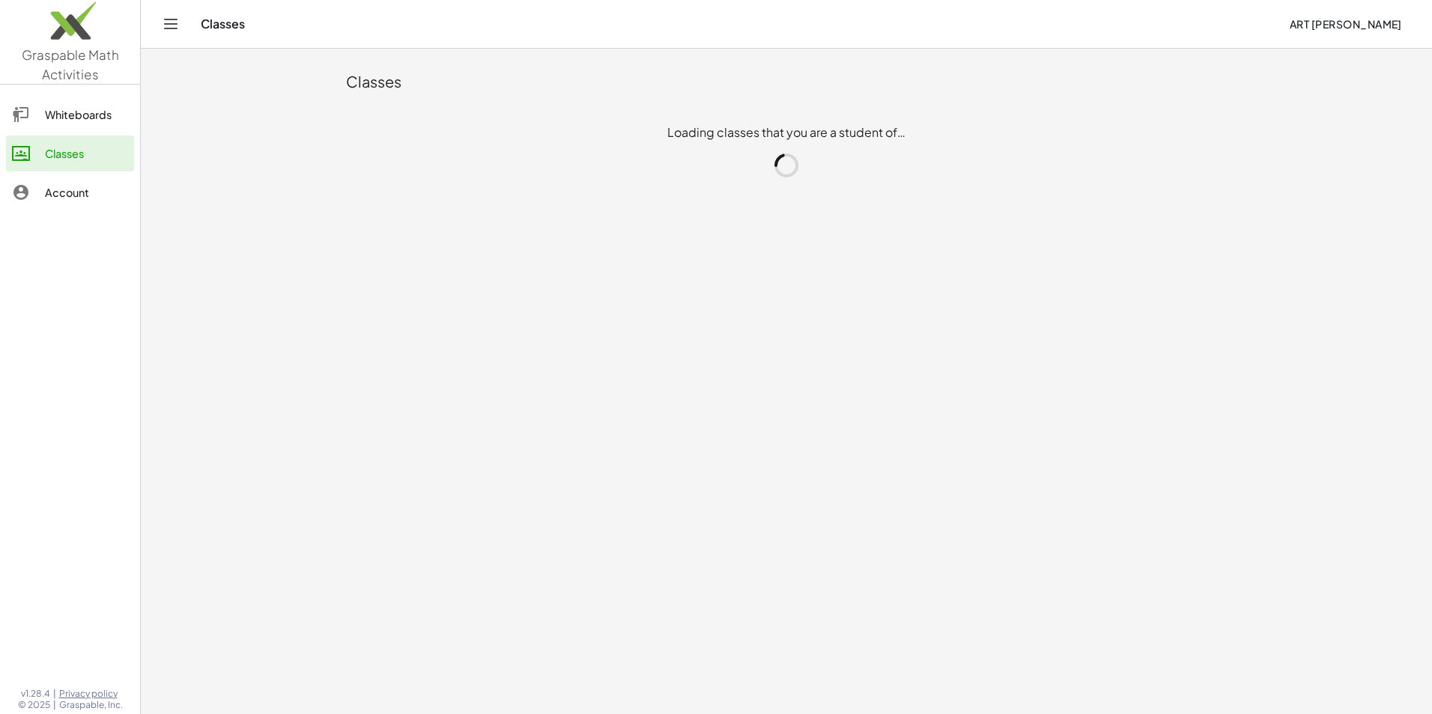
click at [88, 118] on div "Whiteboards" at bounding box center [86, 115] width 83 height 18
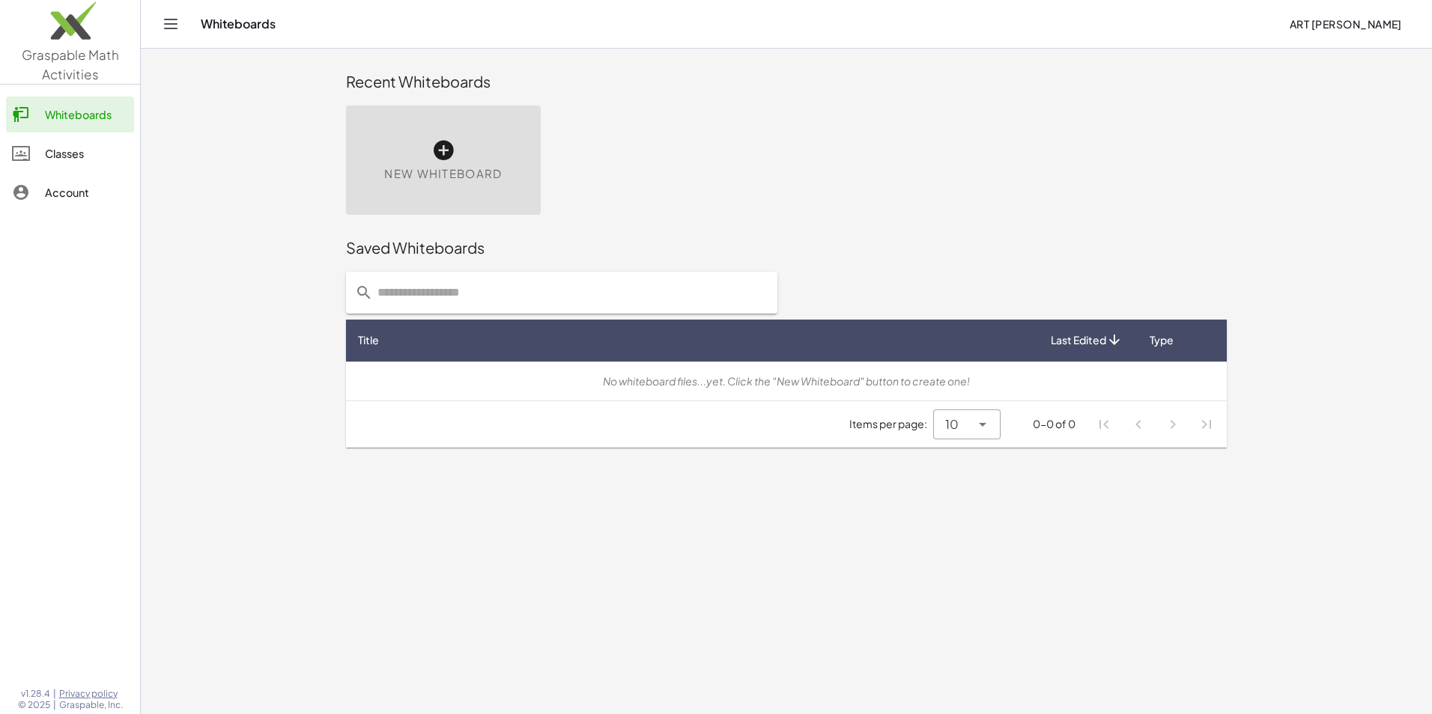
click at [83, 184] on div "Account" at bounding box center [86, 192] width 83 height 18
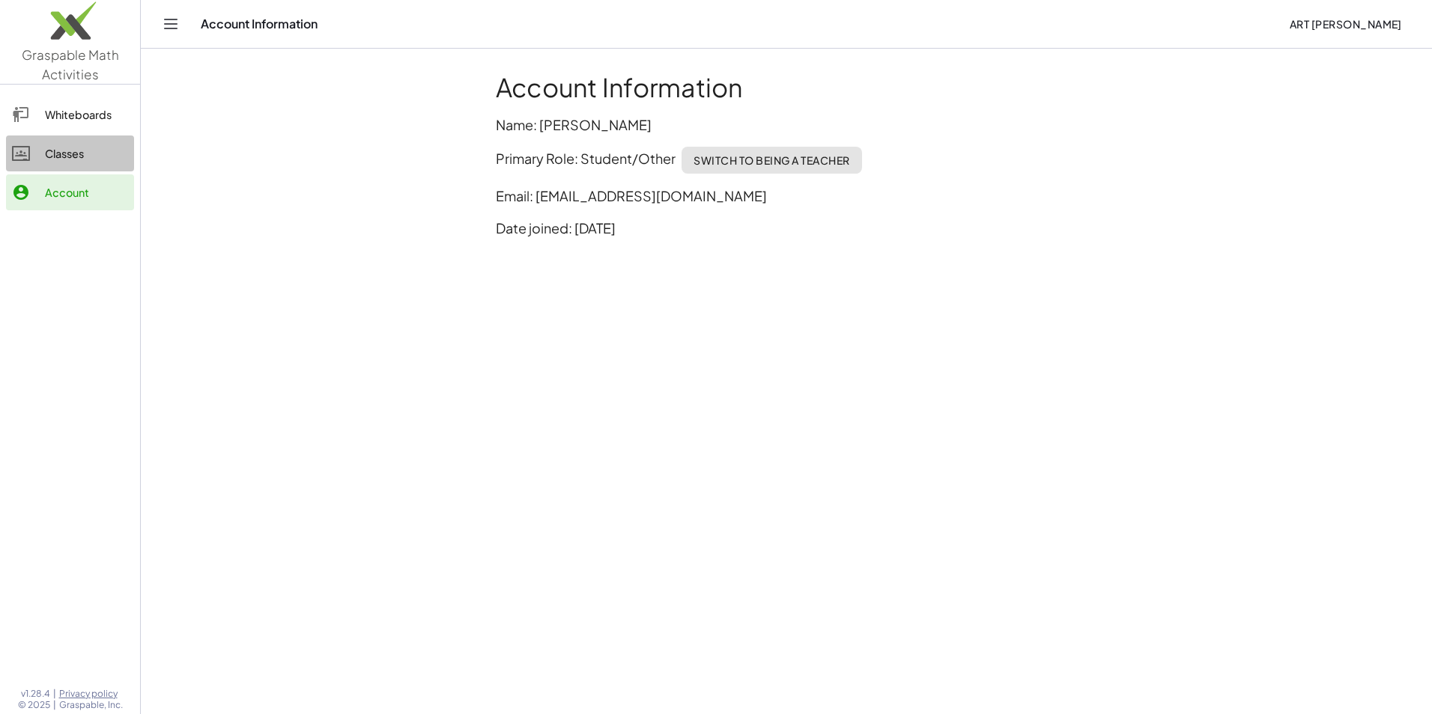
click at [81, 151] on div "Classes" at bounding box center [86, 154] width 83 height 18
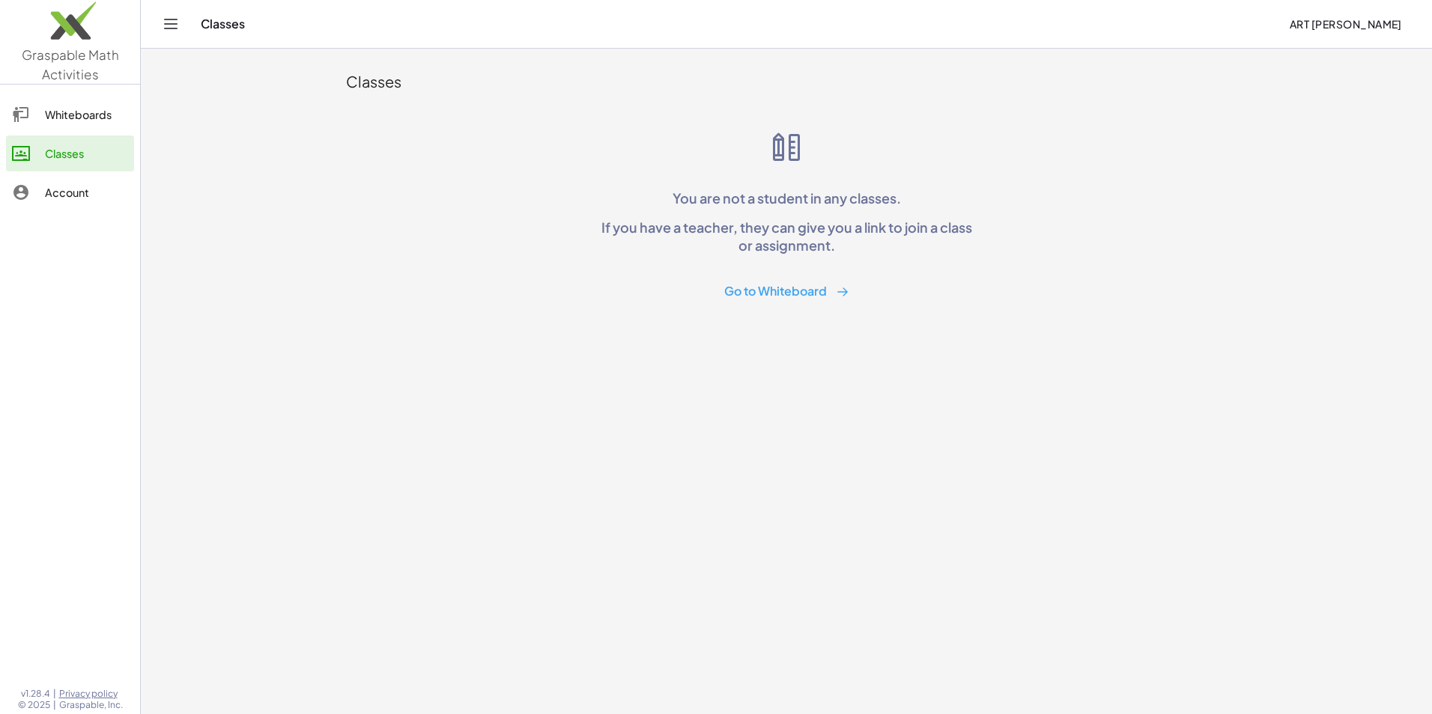
click at [83, 107] on div "Whiteboards" at bounding box center [86, 115] width 83 height 18
